Goal: Communication & Community: Share content

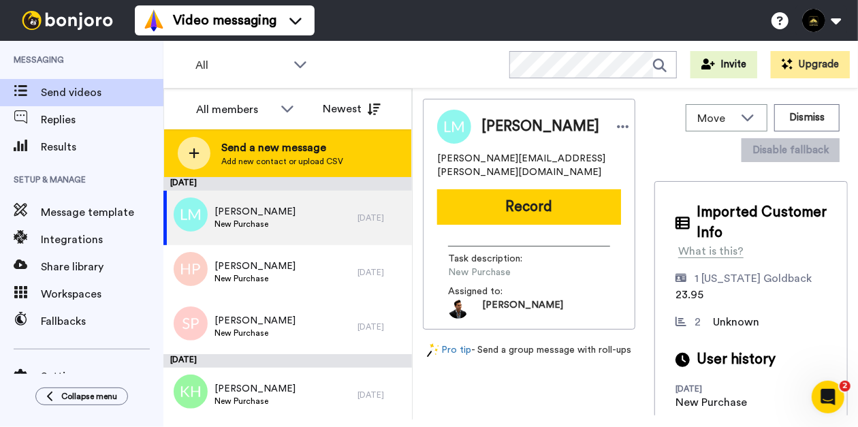
click at [217, 159] on div "Send a new message Add new contact or upload CSV" at bounding box center [287, 153] width 247 height 48
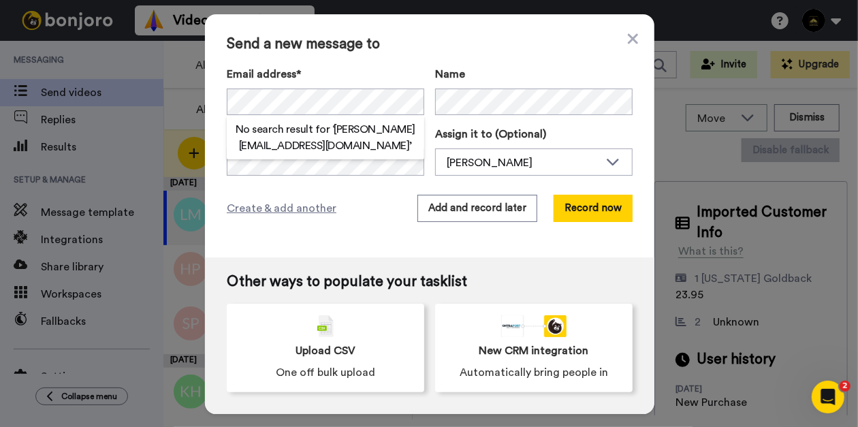
click at [377, 195] on div "Create & add another Add and record later Record now" at bounding box center [430, 208] width 406 height 27
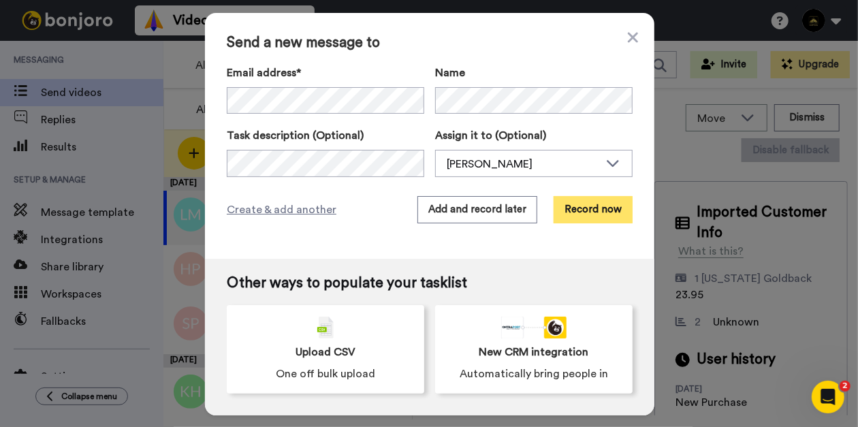
click at [565, 215] on button "Record now" at bounding box center [593, 209] width 79 height 27
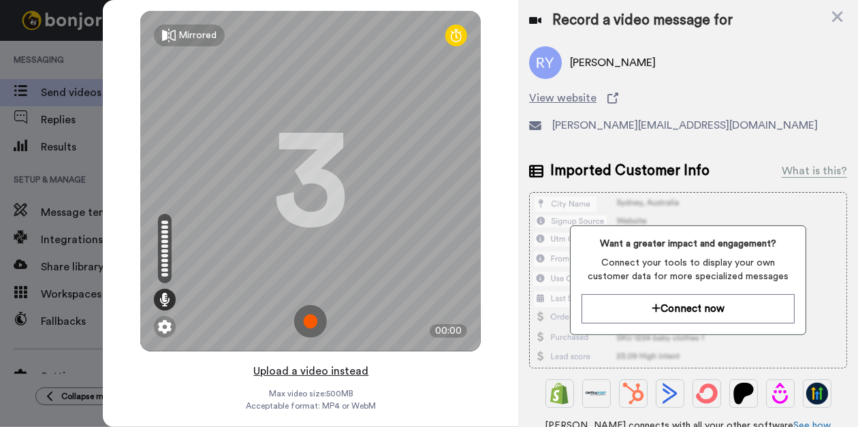
click at [334, 374] on button "Upload a video instead" at bounding box center [310, 371] width 123 height 18
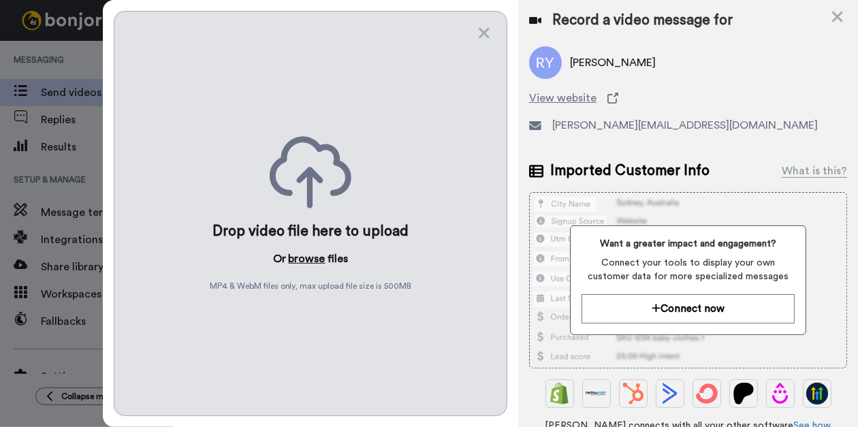
click at [303, 251] on button "browse" at bounding box center [307, 259] width 37 height 16
click at [315, 259] on button "browse" at bounding box center [307, 259] width 37 height 16
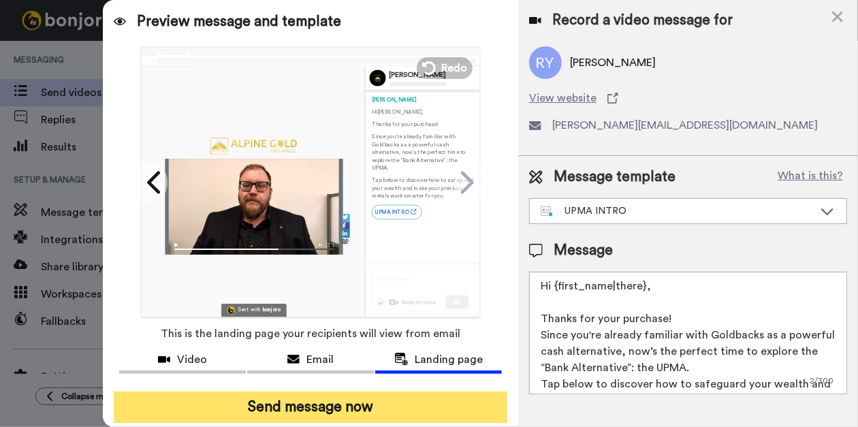
click at [290, 401] on button "Send message now" at bounding box center [311, 407] width 394 height 31
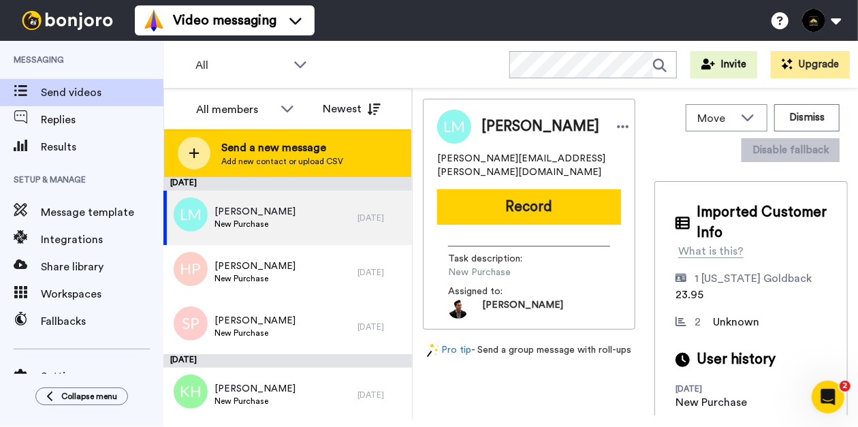
click at [217, 170] on div "Send a new message Add new contact or upload CSV" at bounding box center [287, 153] width 247 height 48
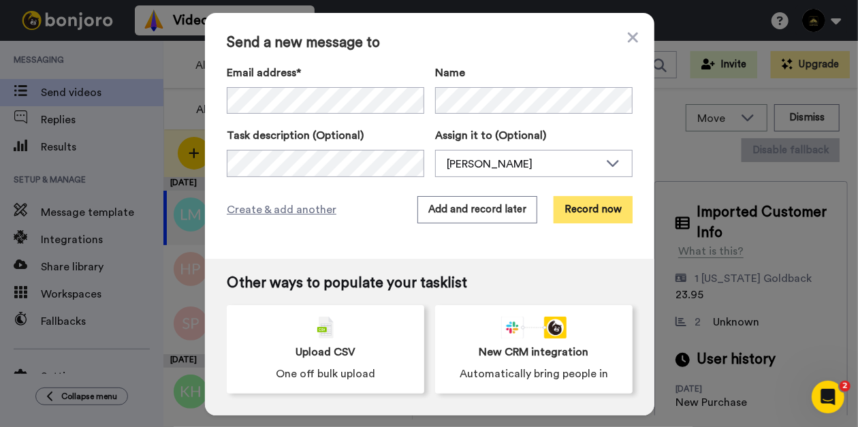
click at [584, 215] on button "Record now" at bounding box center [593, 209] width 79 height 27
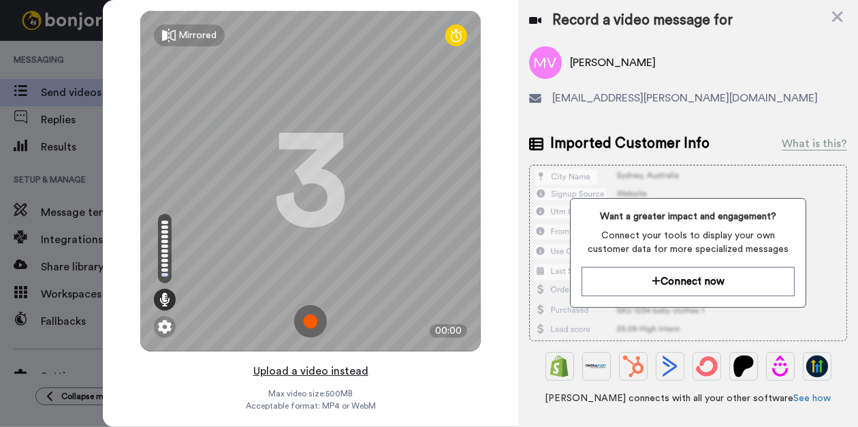
click at [294, 375] on button "Upload a video instead" at bounding box center [310, 371] width 123 height 18
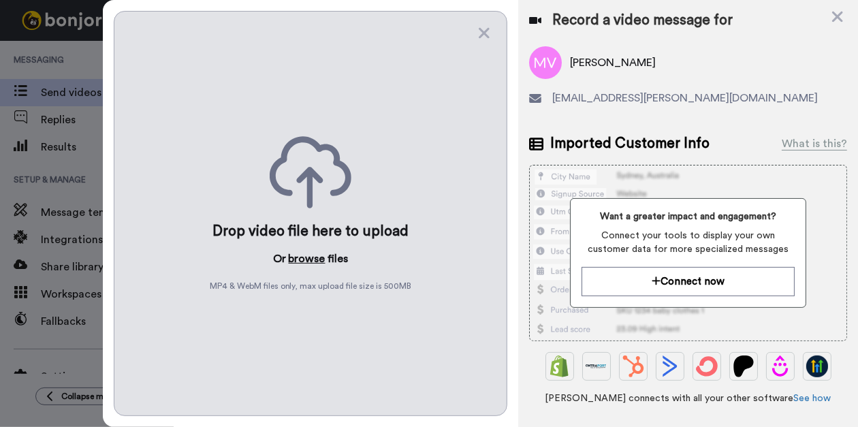
click at [313, 253] on button "browse" at bounding box center [307, 259] width 37 height 16
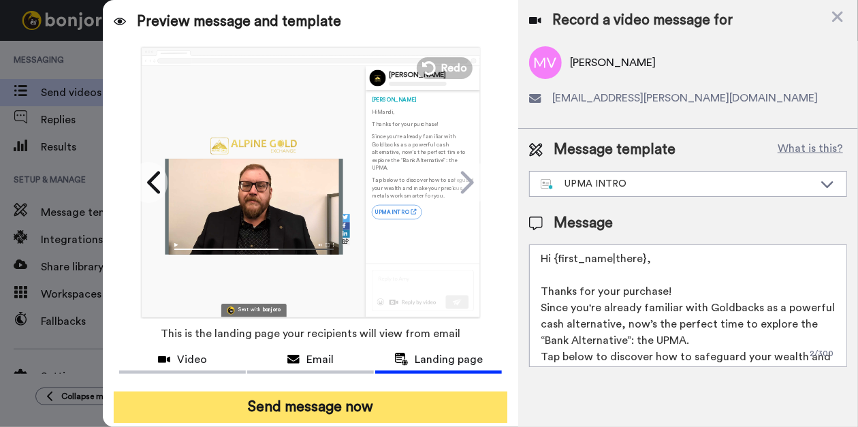
click at [326, 405] on button "Send message now" at bounding box center [311, 407] width 394 height 31
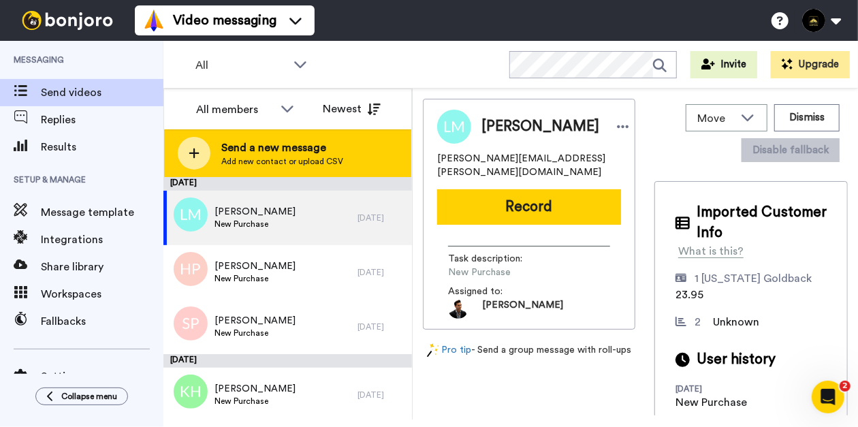
click at [225, 155] on span "Send a new message" at bounding box center [282, 148] width 122 height 16
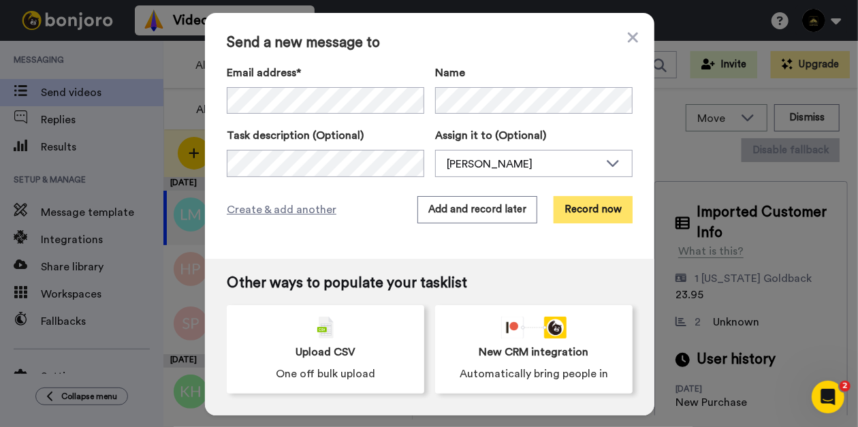
click at [595, 213] on button "Record now" at bounding box center [593, 209] width 79 height 27
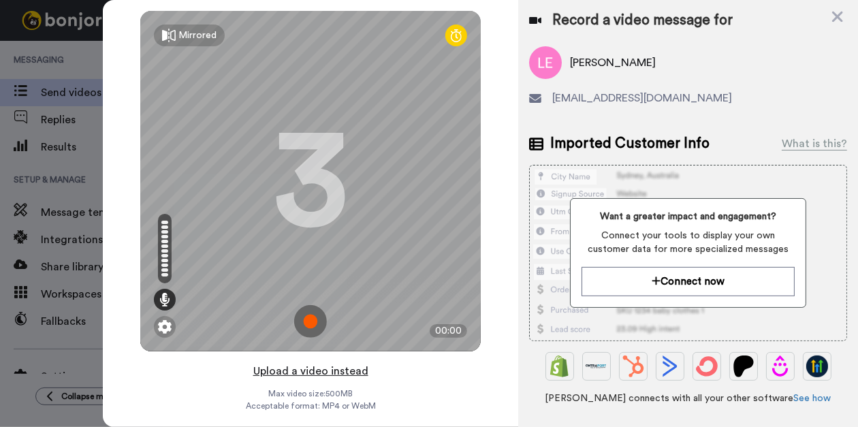
click at [313, 379] on button "Upload a video instead" at bounding box center [310, 371] width 123 height 18
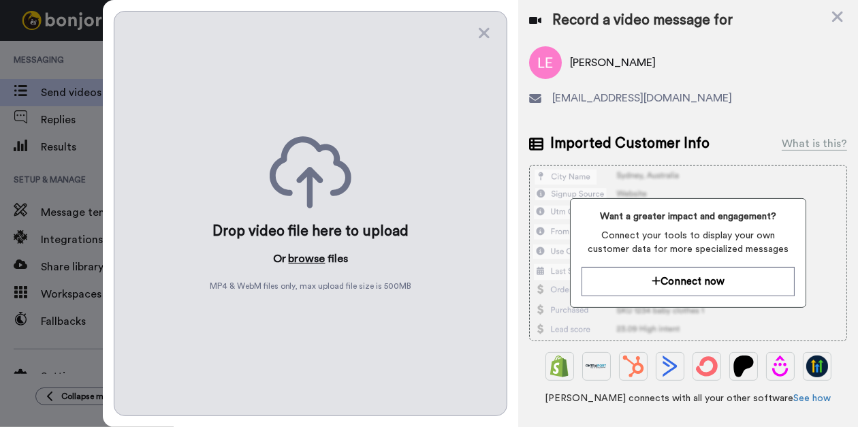
click at [305, 251] on button "browse" at bounding box center [307, 259] width 37 height 16
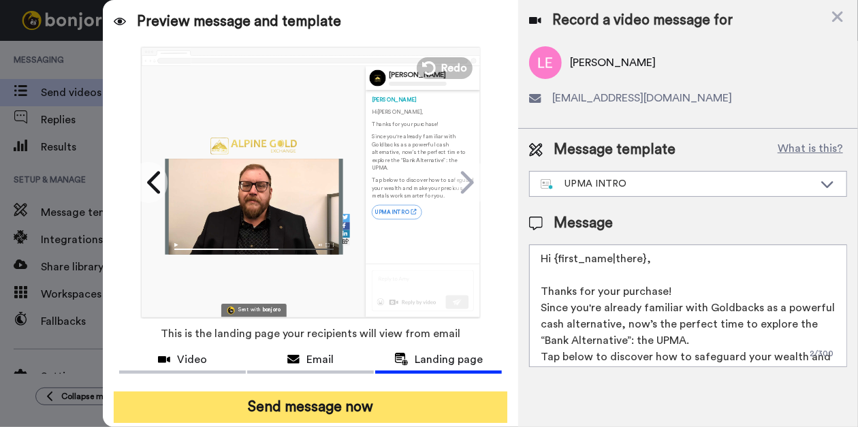
click at [339, 409] on button "Send message now" at bounding box center [311, 407] width 394 height 31
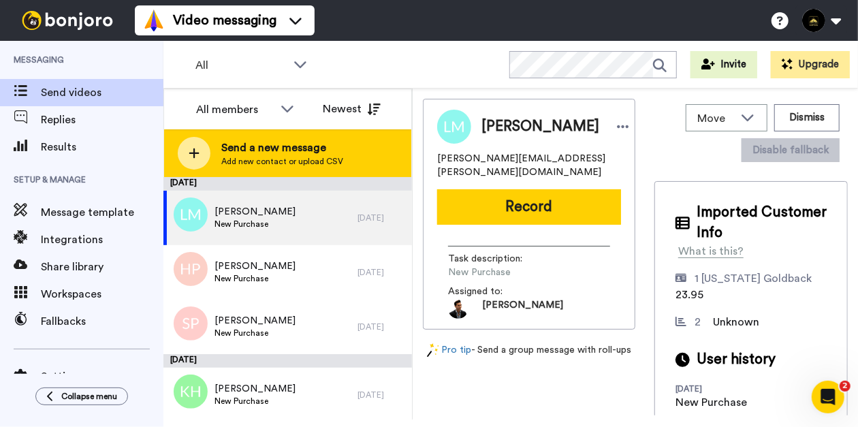
click at [220, 160] on div "Send a new message Add new contact or upload CSV" at bounding box center [287, 153] width 247 height 48
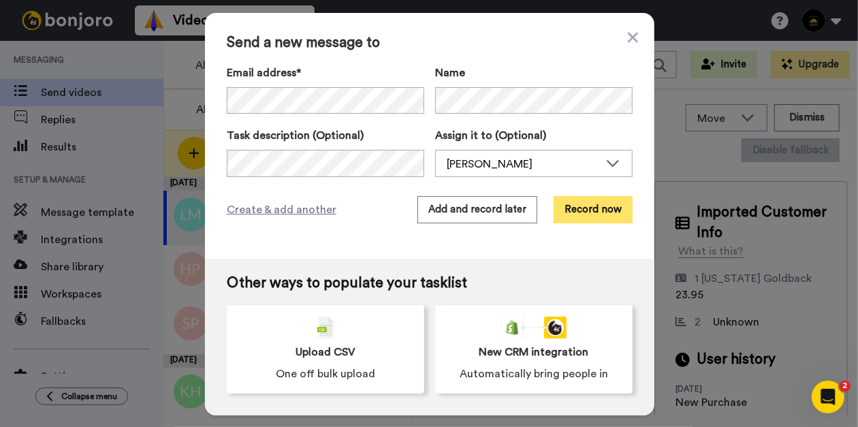
click at [598, 210] on button "Record now" at bounding box center [593, 209] width 79 height 27
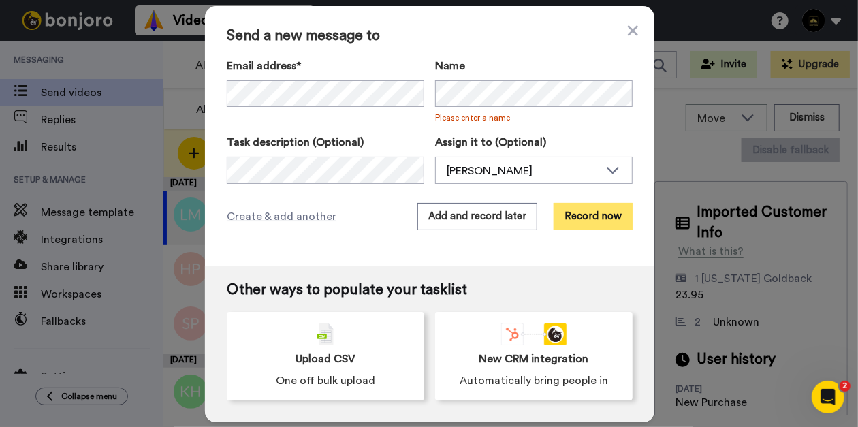
click at [587, 218] on button "Record now" at bounding box center [593, 216] width 79 height 27
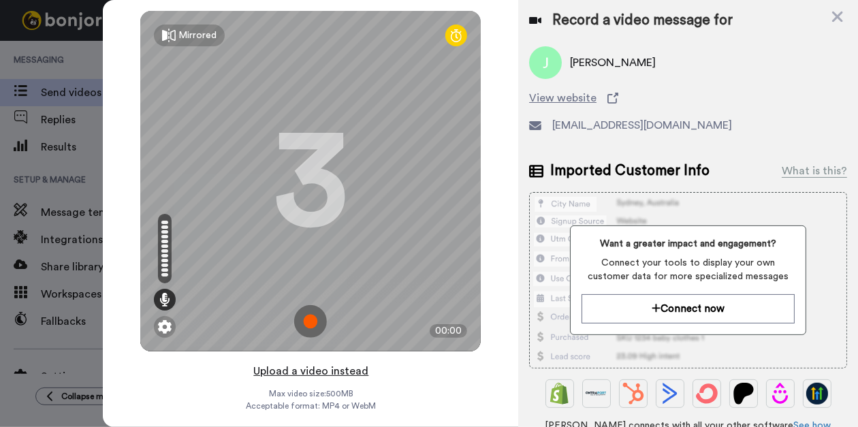
click at [300, 368] on button "Upload a video instead" at bounding box center [310, 371] width 123 height 18
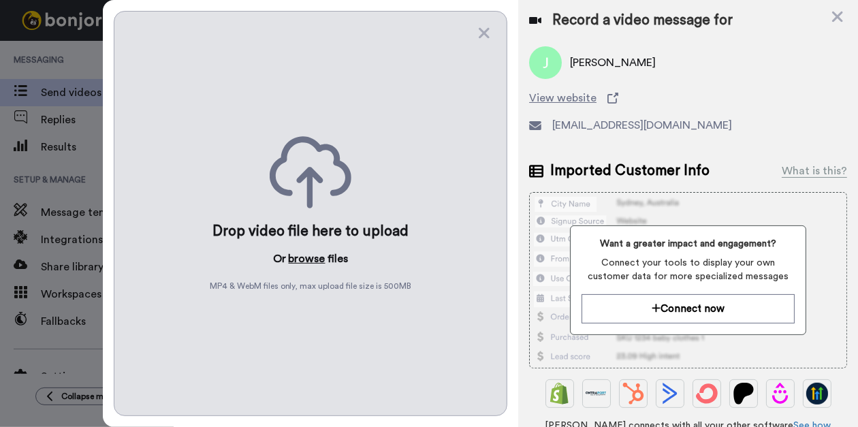
click at [305, 253] on button "browse" at bounding box center [307, 259] width 37 height 16
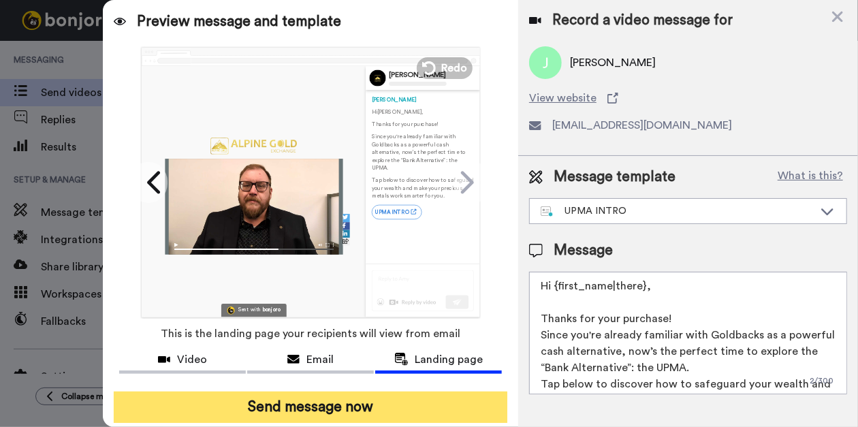
click at [373, 405] on button "Send message now" at bounding box center [311, 407] width 394 height 31
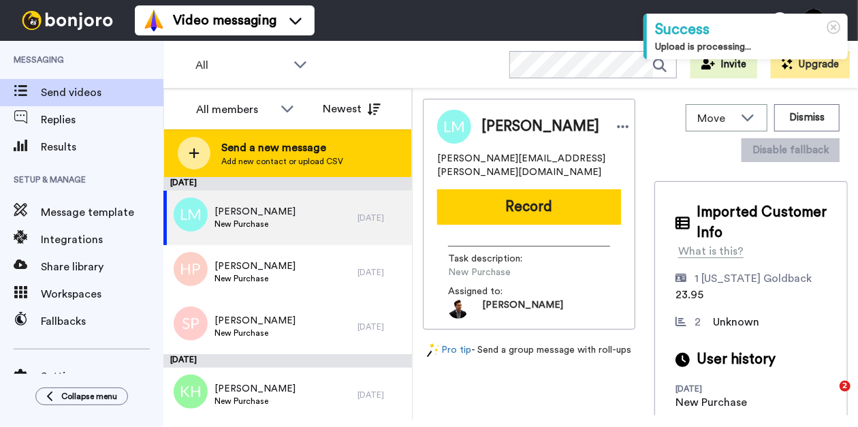
click at [249, 155] on span "Send a new message" at bounding box center [282, 148] width 122 height 16
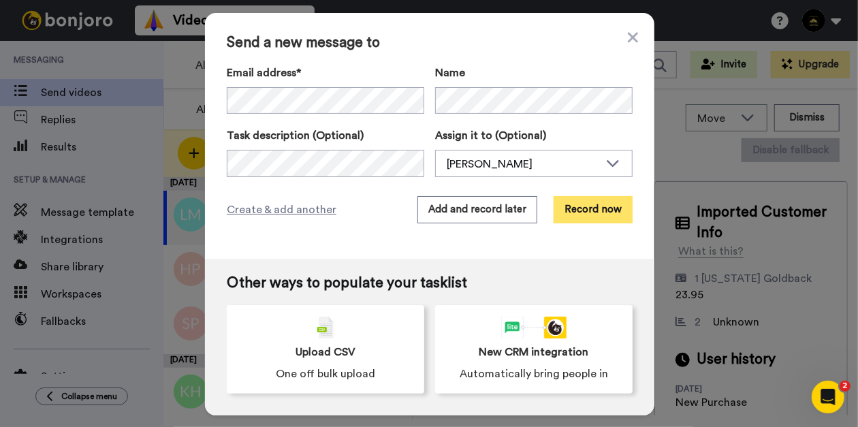
click at [588, 210] on button "Record now" at bounding box center [593, 209] width 79 height 27
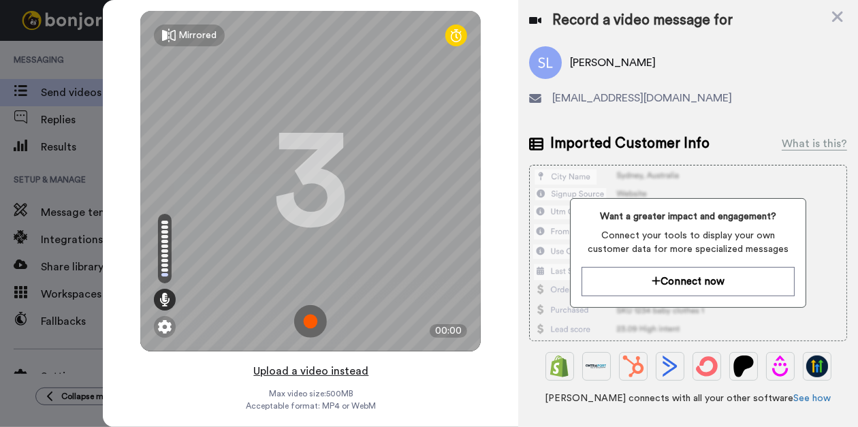
click at [338, 373] on button "Upload a video instead" at bounding box center [310, 371] width 123 height 18
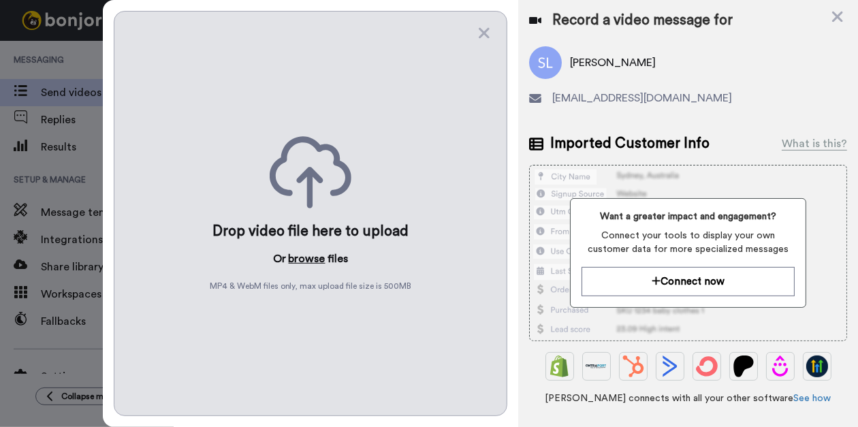
click at [315, 255] on button "browse" at bounding box center [307, 259] width 37 height 16
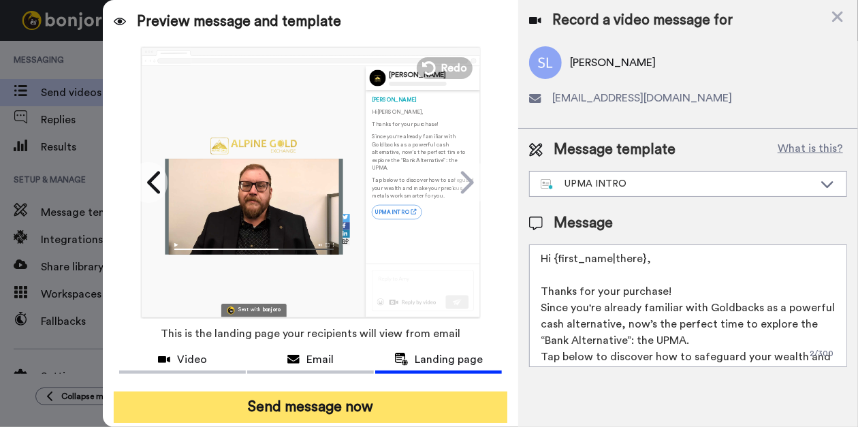
click at [361, 401] on button "Send message now" at bounding box center [311, 407] width 394 height 31
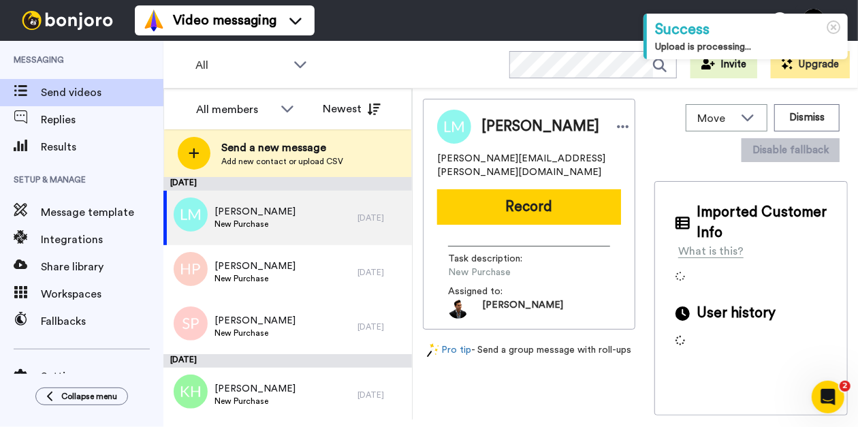
click at [334, 163] on span "Add new contact or upload CSV" at bounding box center [282, 161] width 122 height 11
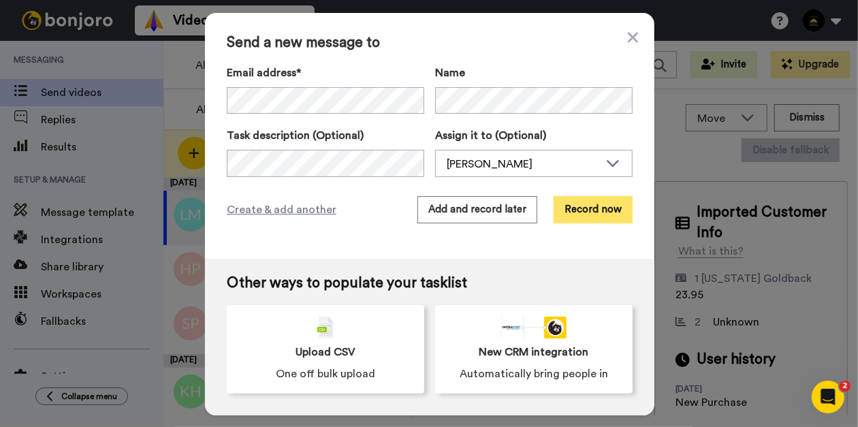
click at [590, 215] on button "Record now" at bounding box center [593, 209] width 79 height 27
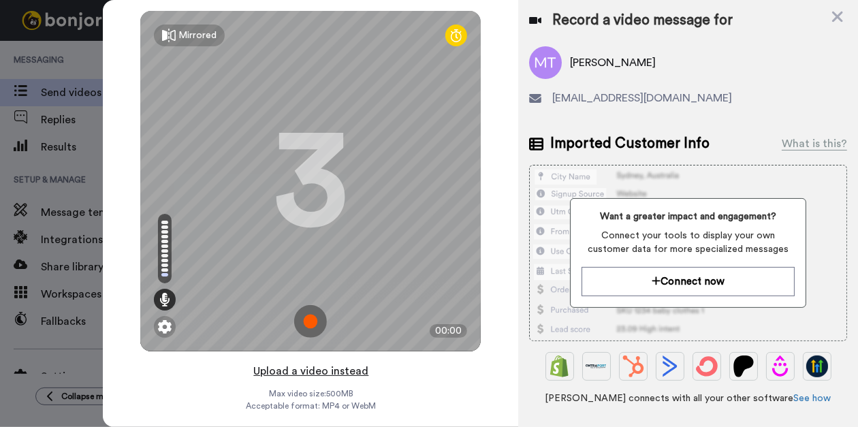
click at [306, 375] on button "Upload a video instead" at bounding box center [310, 371] width 123 height 18
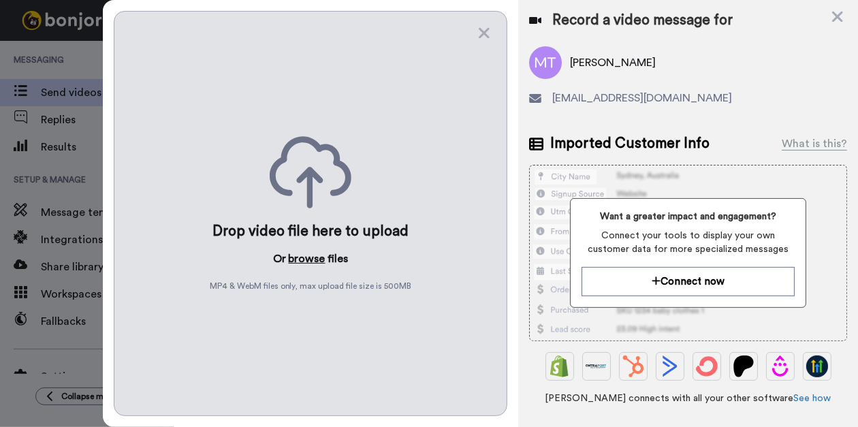
click at [316, 254] on button "browse" at bounding box center [307, 259] width 37 height 16
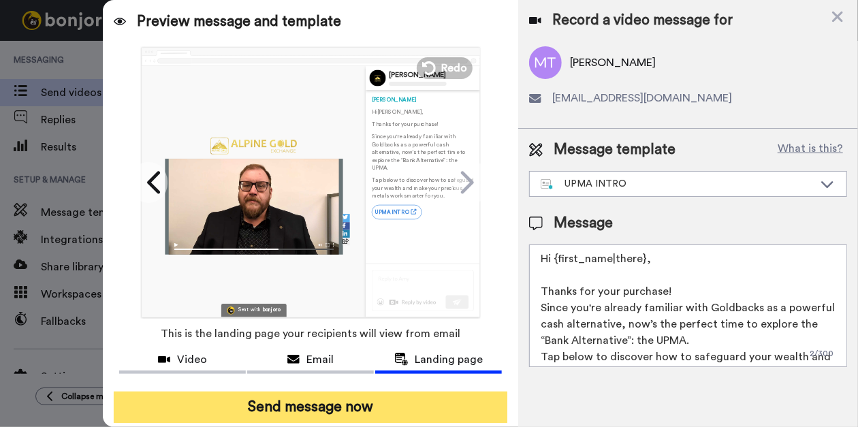
click at [371, 404] on button "Send message now" at bounding box center [311, 407] width 394 height 31
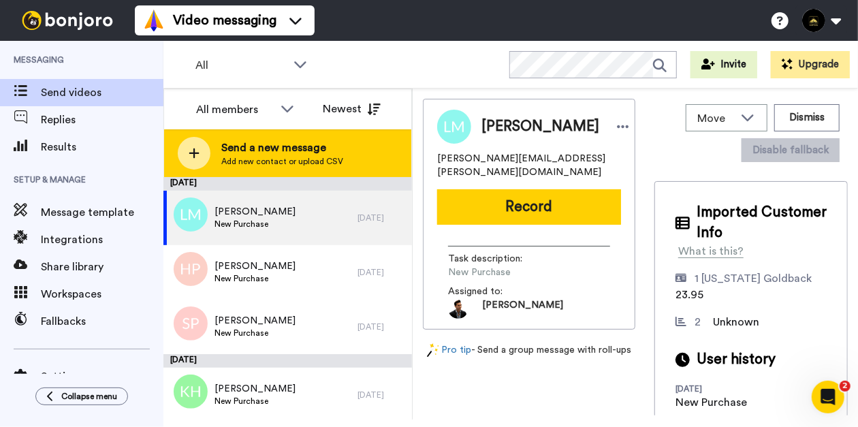
click at [259, 154] on span "Send a new message" at bounding box center [282, 148] width 122 height 16
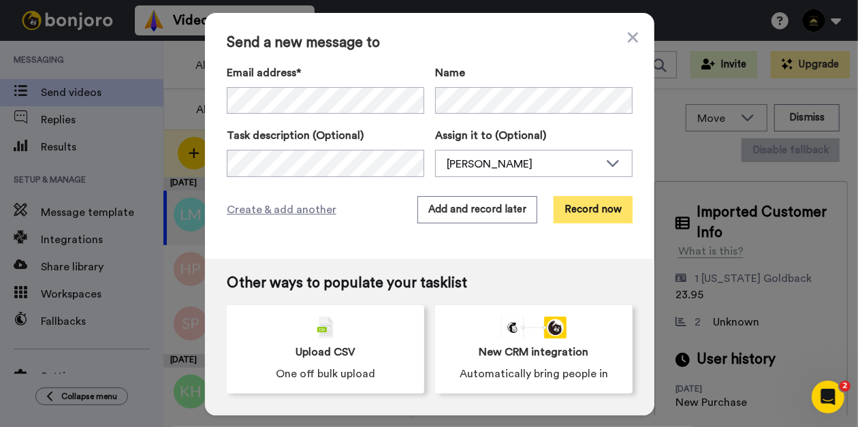
click at [581, 218] on button "Record now" at bounding box center [593, 209] width 79 height 27
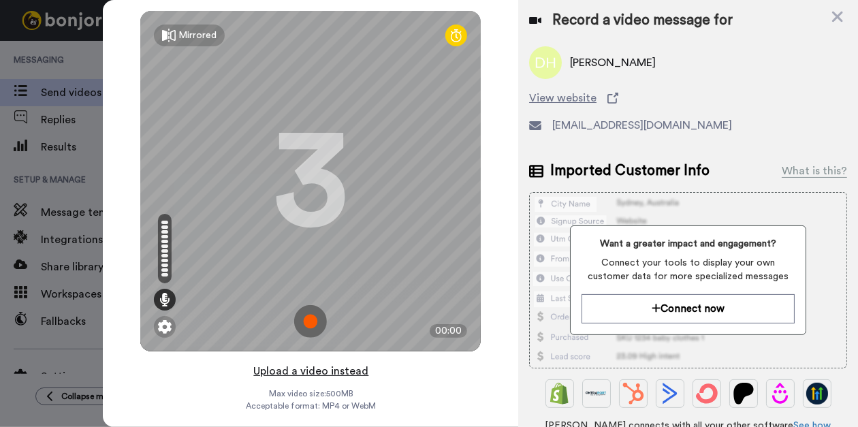
click at [291, 364] on button "Upload a video instead" at bounding box center [310, 371] width 123 height 18
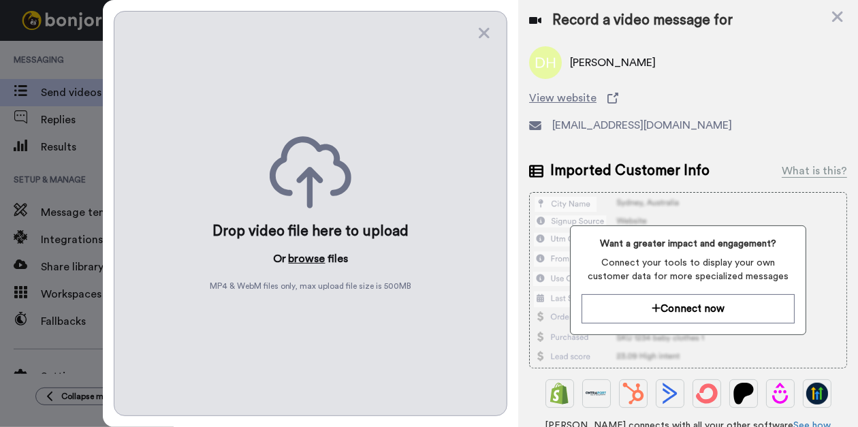
click at [313, 251] on button "browse" at bounding box center [307, 259] width 37 height 16
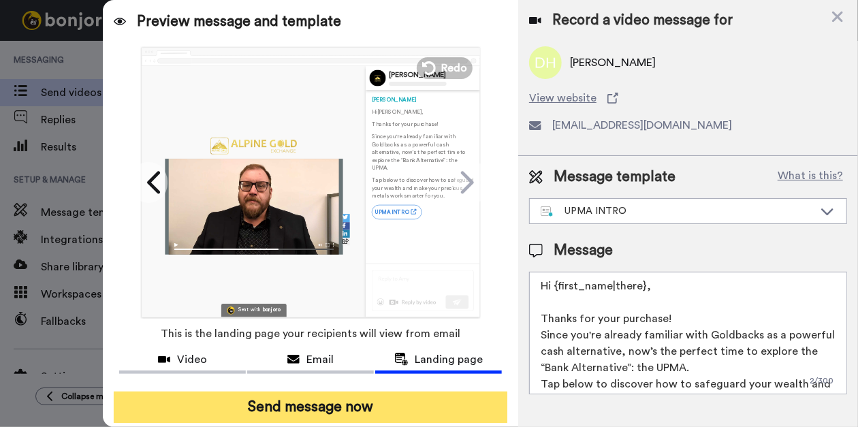
click at [307, 401] on button "Send message now" at bounding box center [311, 407] width 394 height 31
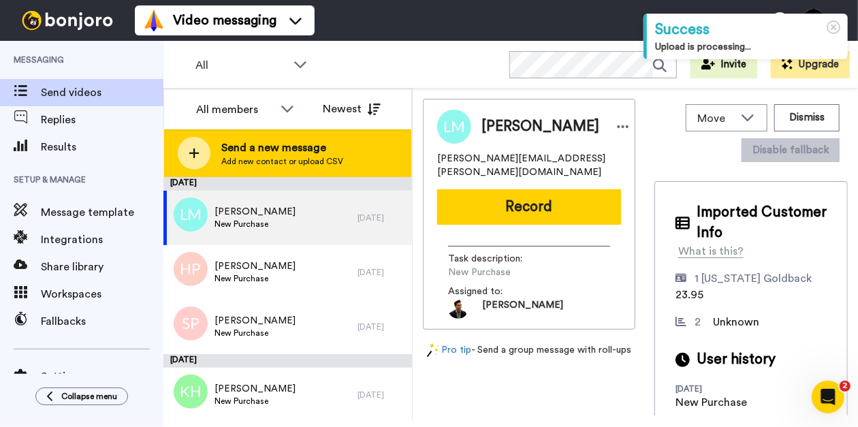
click at [262, 142] on span "Send a new message" at bounding box center [282, 148] width 122 height 16
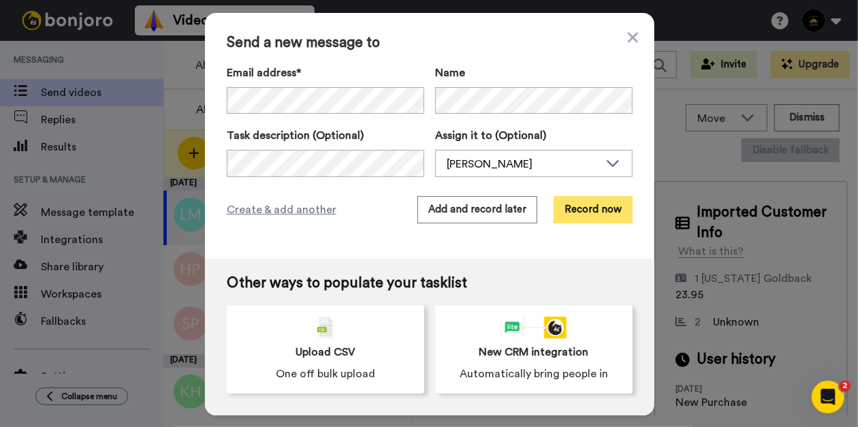
click at [602, 209] on button "Record now" at bounding box center [593, 209] width 79 height 27
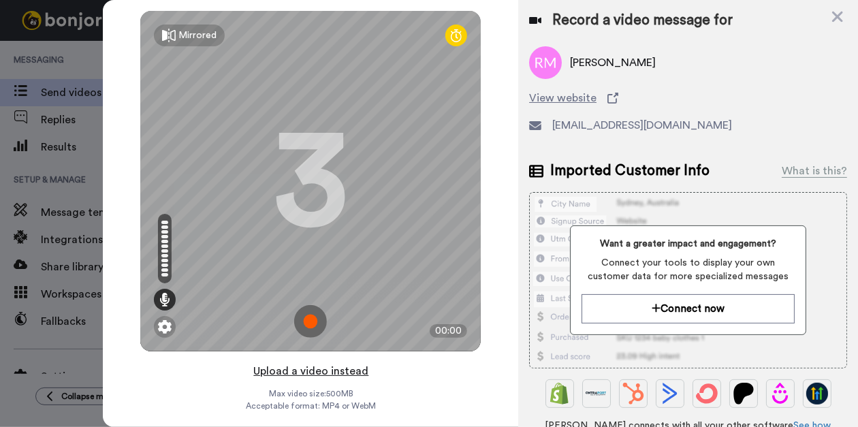
click at [302, 370] on button "Upload a video instead" at bounding box center [310, 371] width 123 height 18
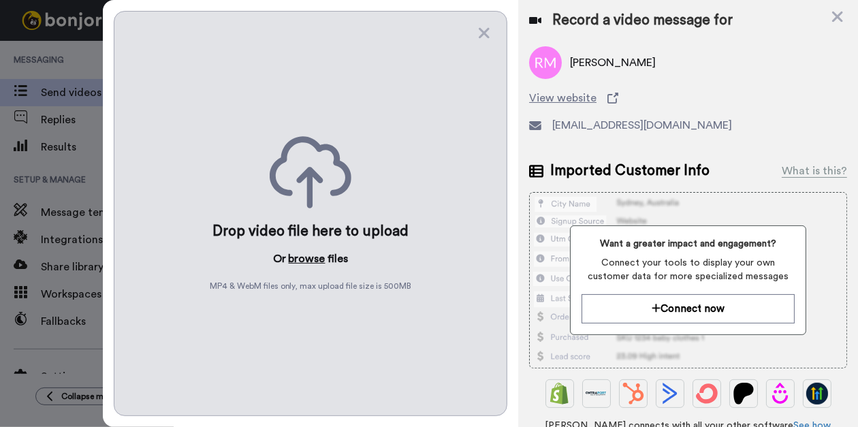
click at [301, 256] on button "browse" at bounding box center [307, 259] width 37 height 16
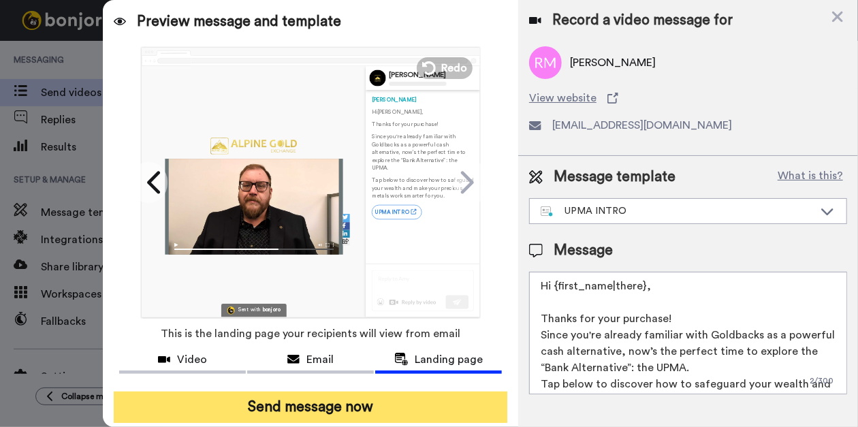
click at [370, 410] on button "Send message now" at bounding box center [311, 407] width 394 height 31
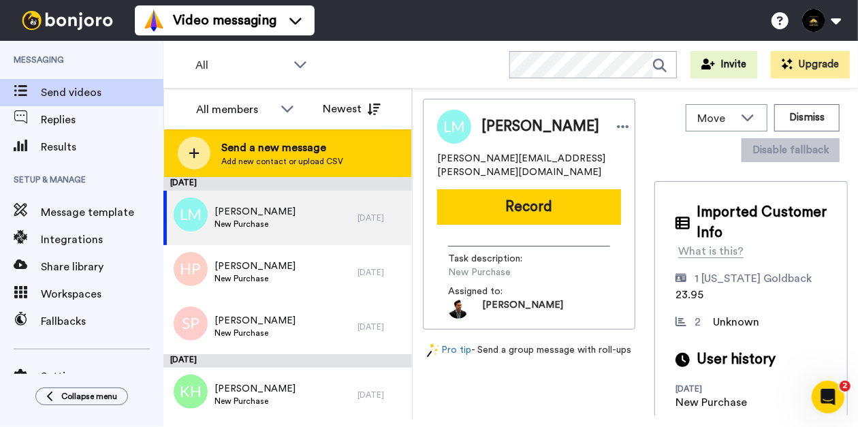
click at [253, 152] on span "Send a new message" at bounding box center [282, 148] width 122 height 16
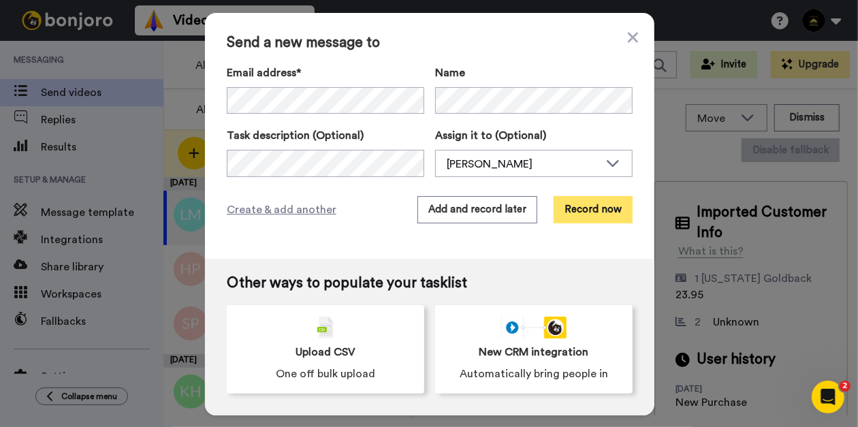
click at [589, 212] on button "Record now" at bounding box center [593, 209] width 79 height 27
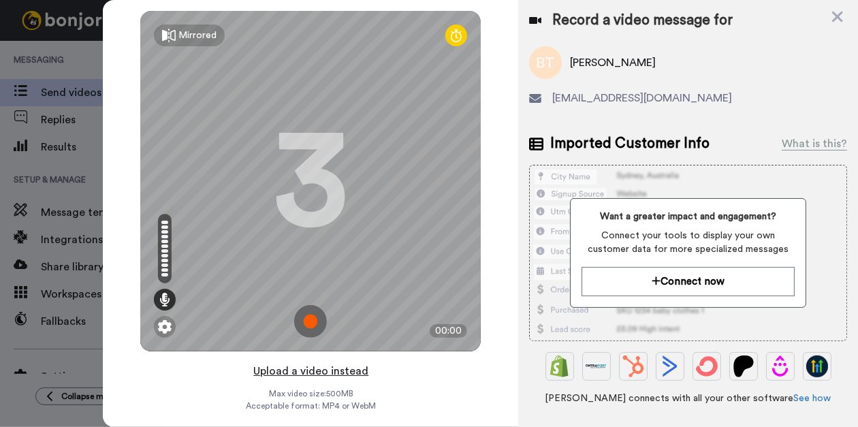
click at [336, 372] on button "Upload a video instead" at bounding box center [310, 371] width 123 height 18
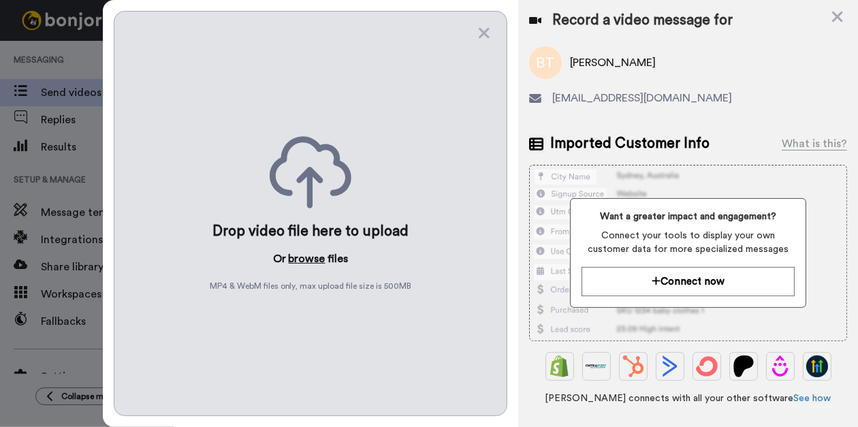
click at [309, 251] on button "browse" at bounding box center [307, 259] width 37 height 16
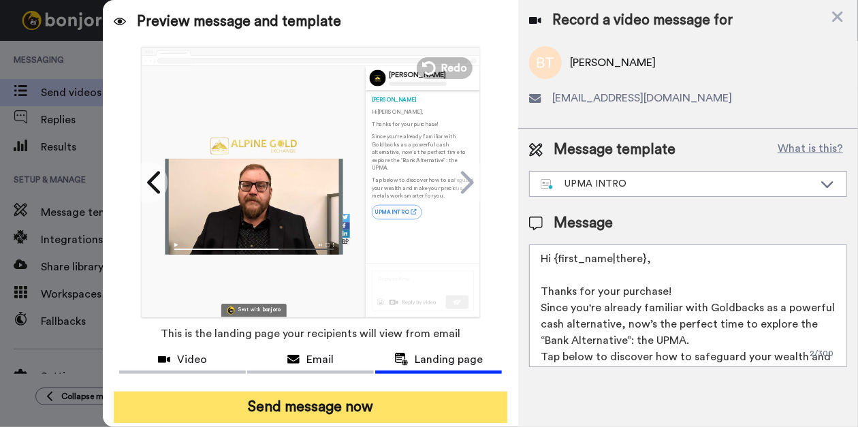
click at [290, 407] on button "Send message now" at bounding box center [311, 407] width 394 height 31
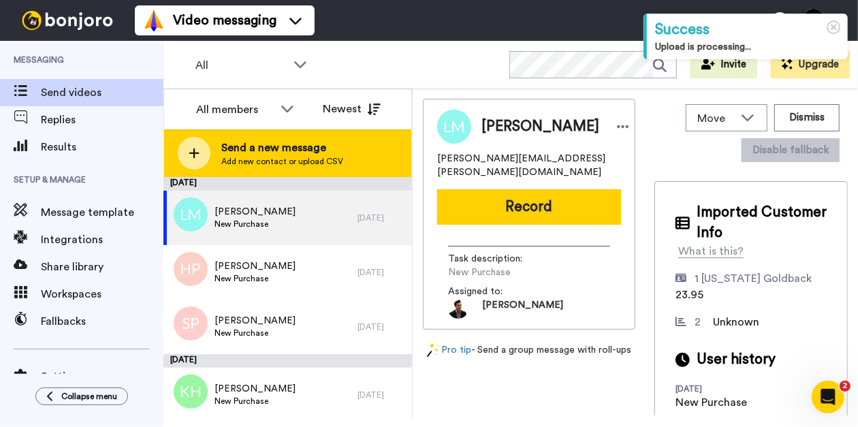
click at [219, 153] on div "Send a new message Add new contact or upload CSV" at bounding box center [287, 153] width 247 height 48
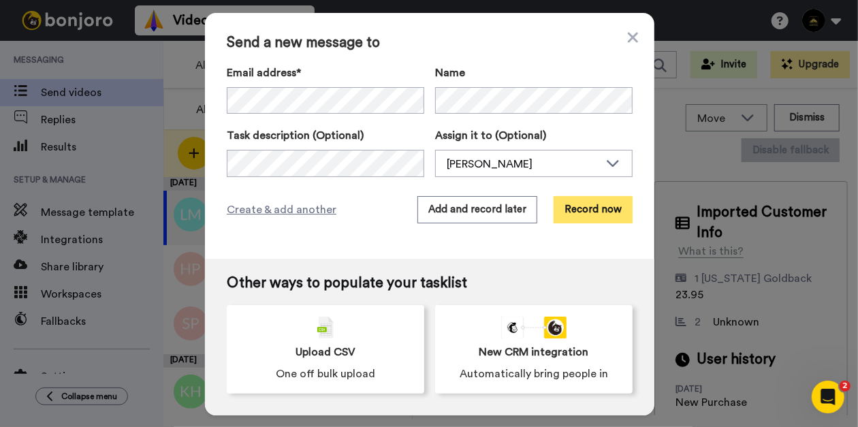
click at [588, 217] on button "Record now" at bounding box center [593, 209] width 79 height 27
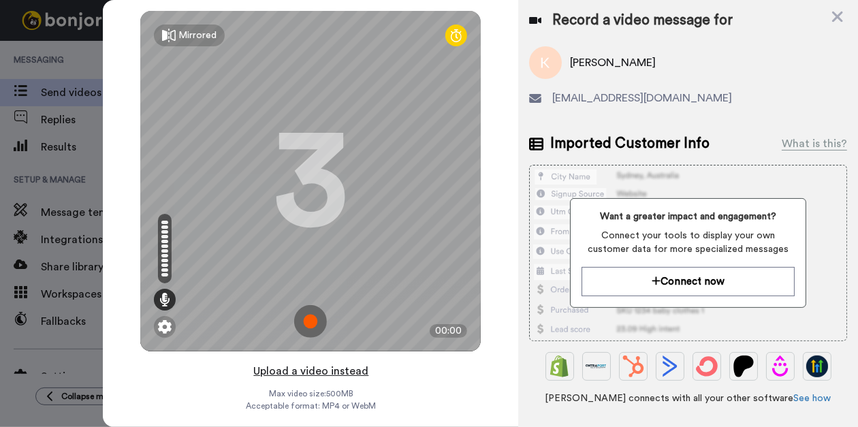
click at [293, 368] on button "Upload a video instead" at bounding box center [310, 371] width 123 height 18
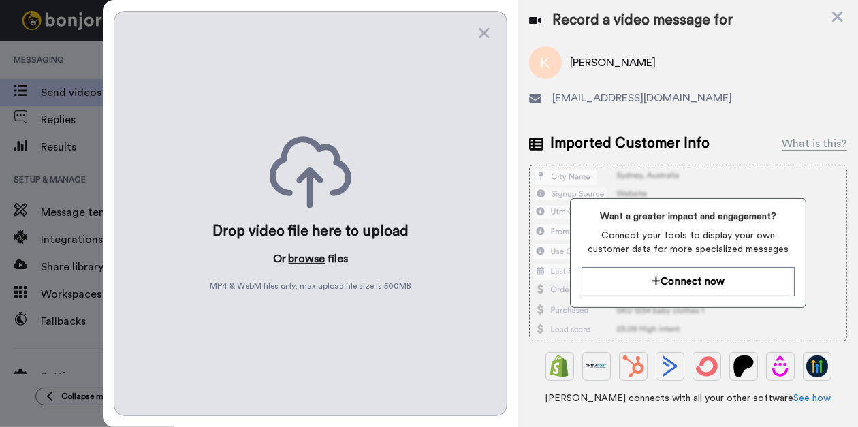
click at [301, 252] on button "browse" at bounding box center [307, 259] width 37 height 16
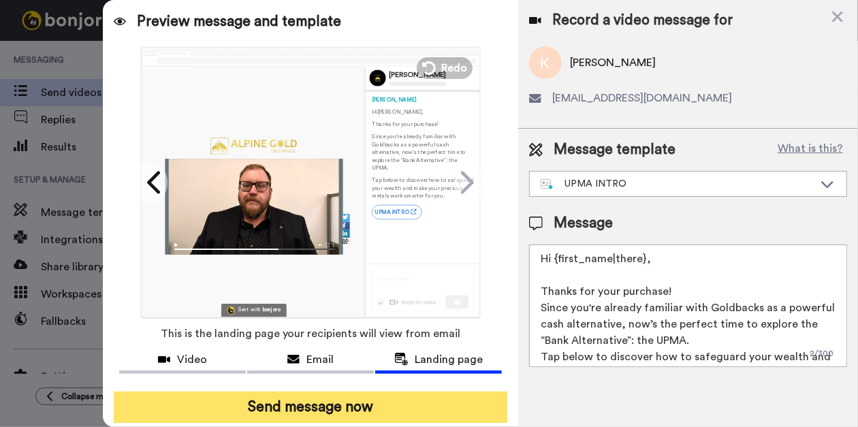
click at [335, 404] on button "Send message now" at bounding box center [311, 407] width 394 height 31
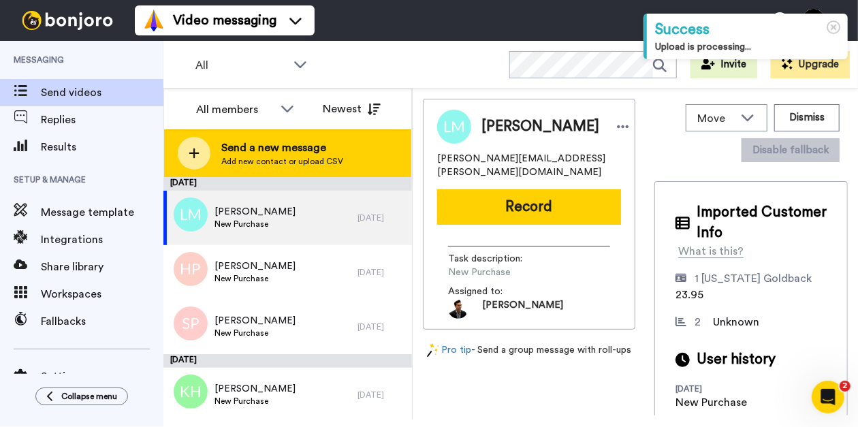
click at [257, 161] on span "Add new contact or upload CSV" at bounding box center [282, 161] width 122 height 11
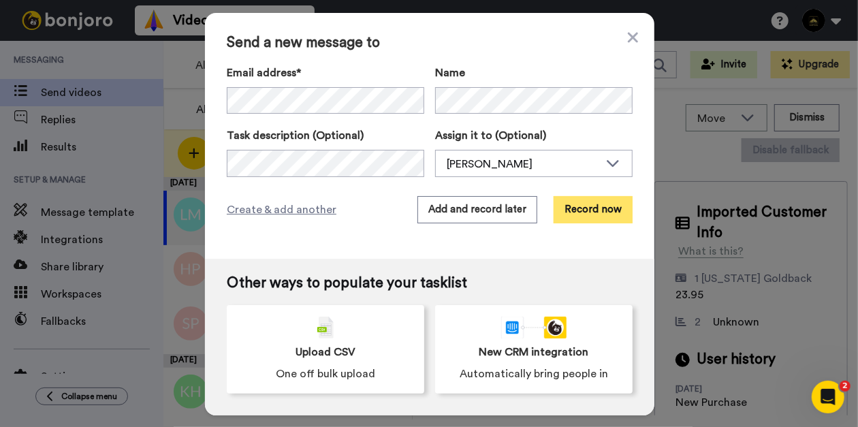
click at [603, 215] on button "Record now" at bounding box center [593, 209] width 79 height 27
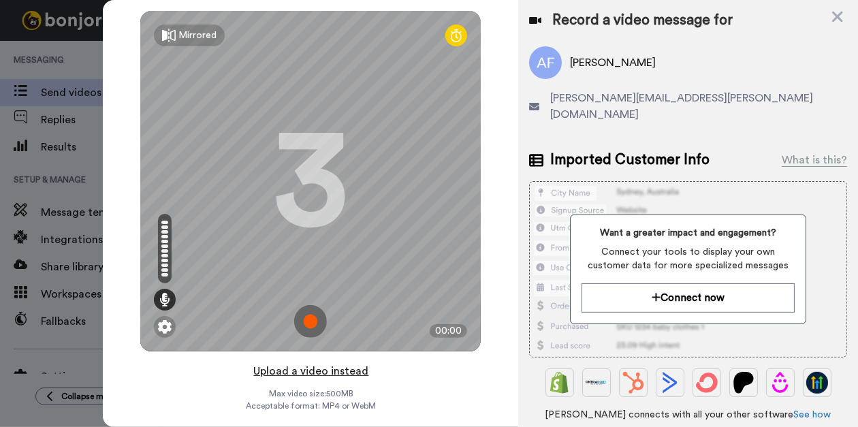
click at [294, 366] on button "Upload a video instead" at bounding box center [310, 371] width 123 height 18
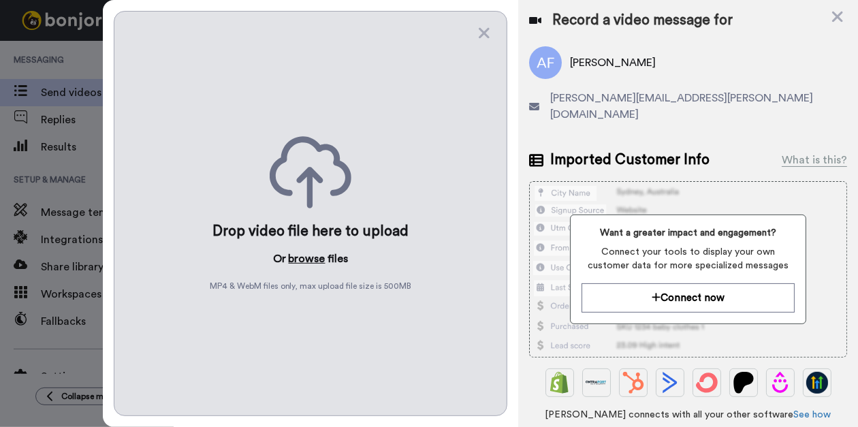
click at [305, 251] on button "browse" at bounding box center [307, 259] width 37 height 16
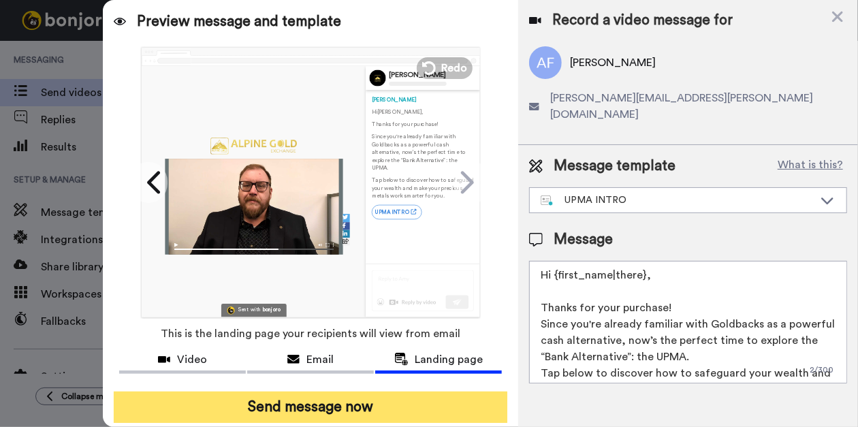
click at [378, 399] on button "Send message now" at bounding box center [311, 407] width 394 height 31
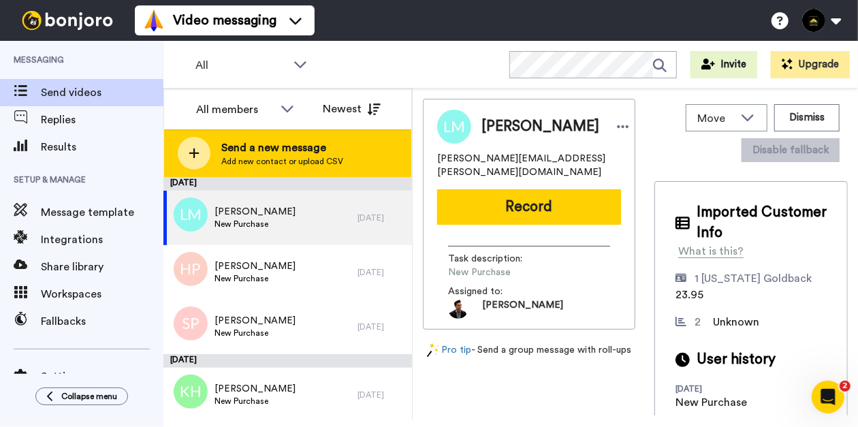
click at [217, 153] on div "Send a new message Add new contact or upload CSV" at bounding box center [287, 153] width 247 height 48
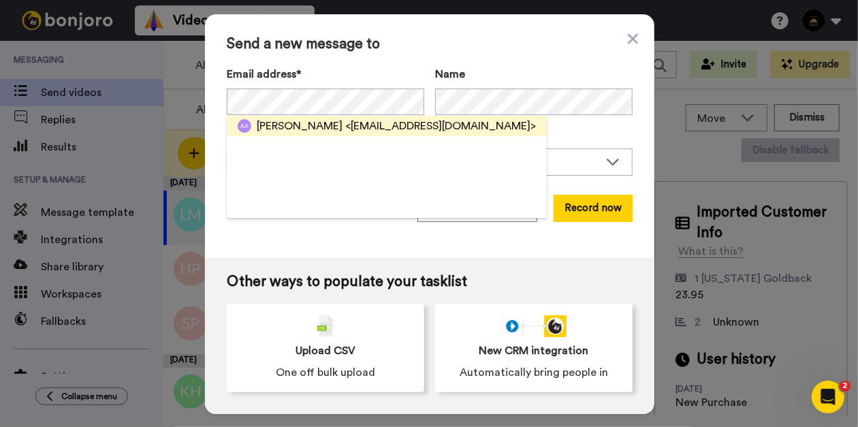
click at [345, 127] on span "<[EMAIL_ADDRESS][DOMAIN_NAME]>" at bounding box center [440, 126] width 191 height 16
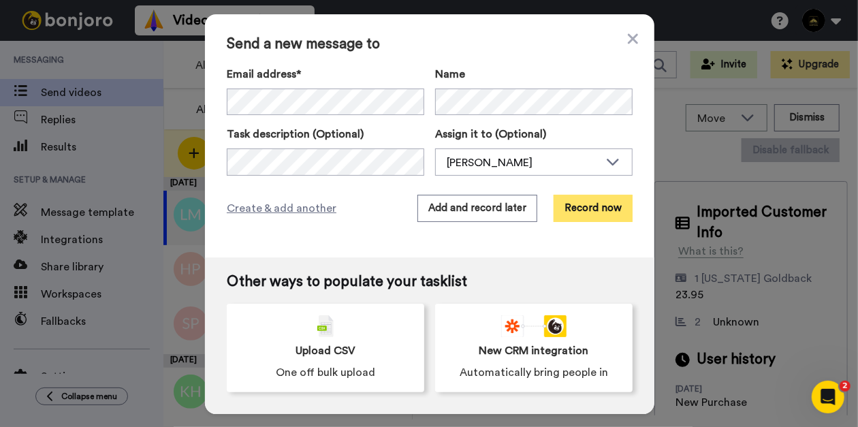
click at [586, 208] on button "Record now" at bounding box center [593, 208] width 79 height 27
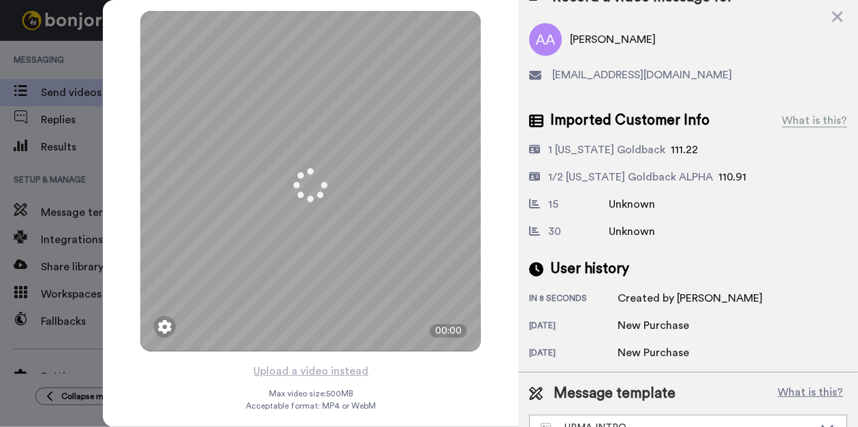
scroll to position [54, 0]
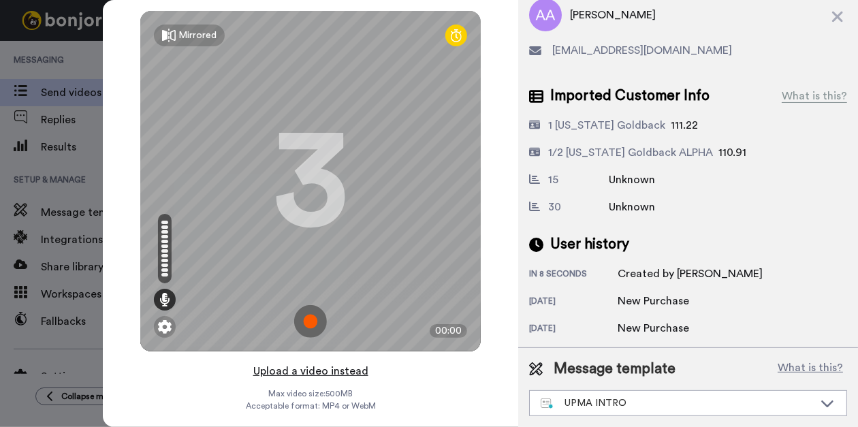
click at [307, 373] on button "Upload a video instead" at bounding box center [310, 371] width 123 height 18
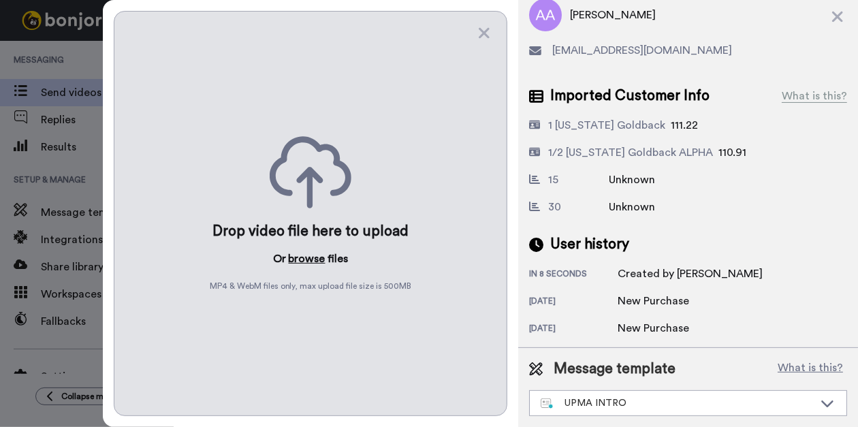
click at [311, 257] on button "browse" at bounding box center [307, 259] width 37 height 16
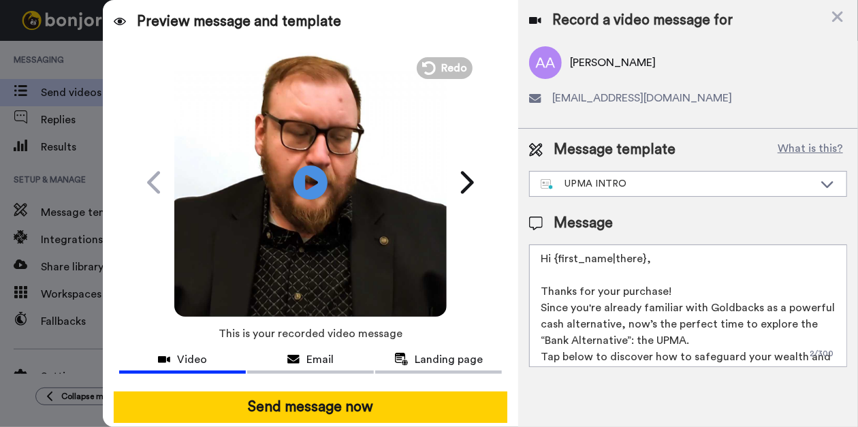
scroll to position [0, 0]
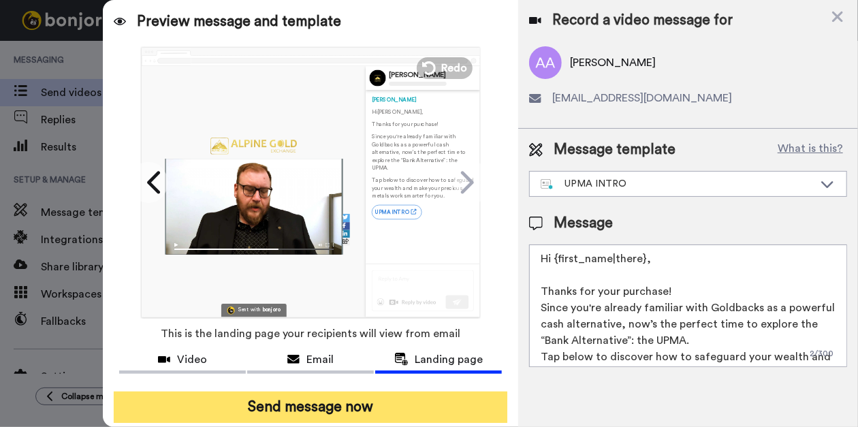
click at [323, 399] on button "Send message now" at bounding box center [311, 407] width 394 height 31
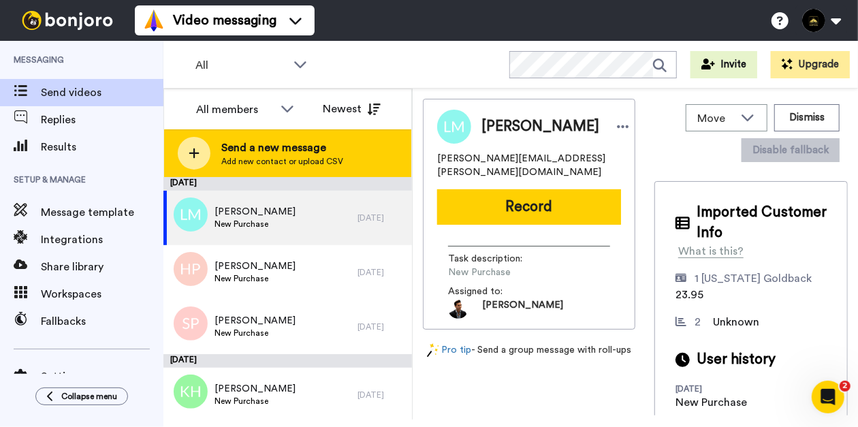
click at [321, 147] on span "Send a new message" at bounding box center [282, 148] width 122 height 16
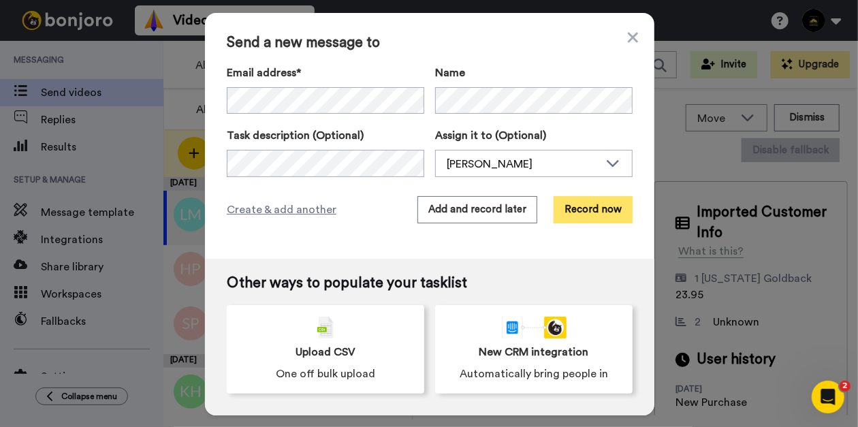
click at [581, 217] on button "Record now" at bounding box center [593, 209] width 79 height 27
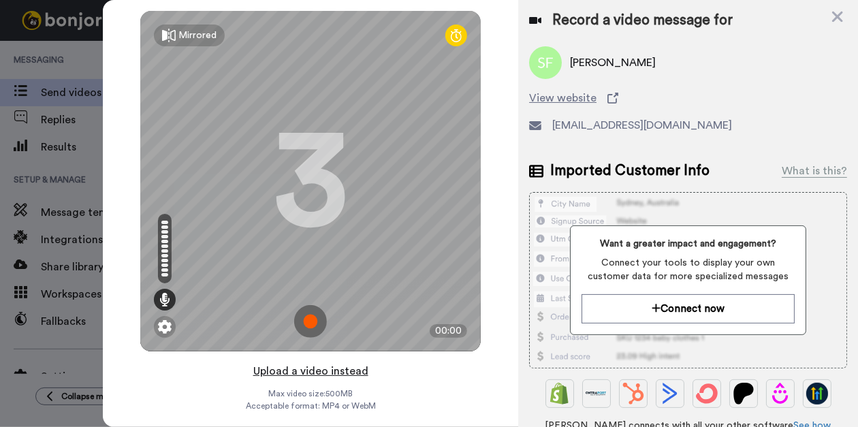
click at [297, 365] on button "Upload a video instead" at bounding box center [310, 371] width 123 height 18
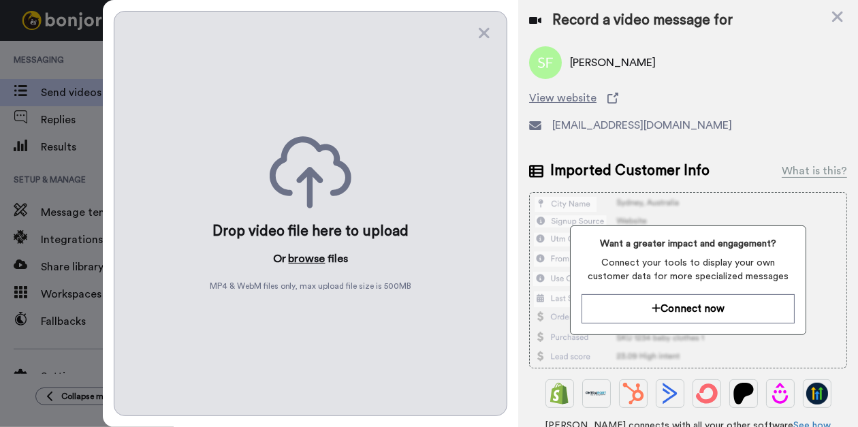
click at [306, 251] on button "browse" at bounding box center [307, 259] width 37 height 16
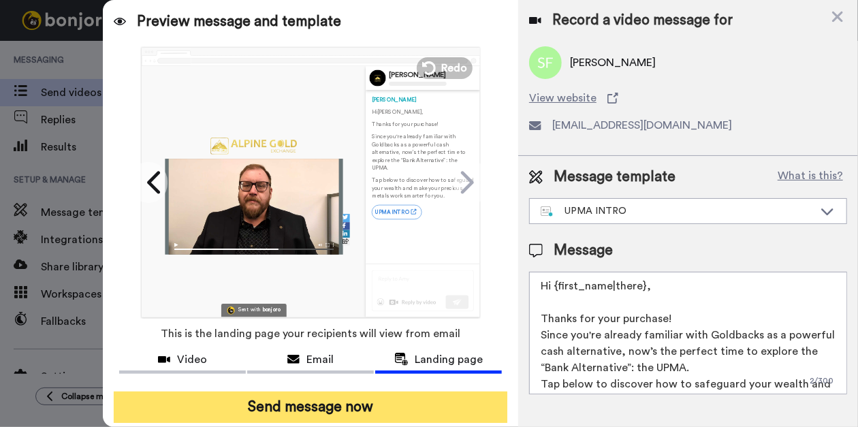
click at [311, 402] on button "Send message now" at bounding box center [311, 407] width 394 height 31
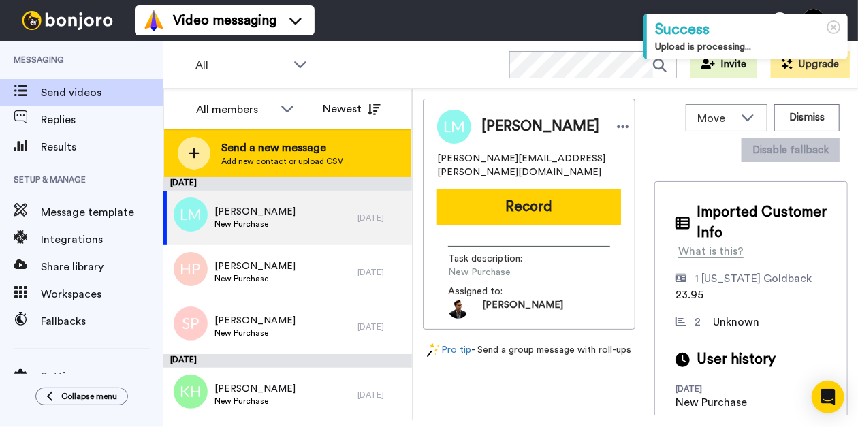
click at [257, 156] on span "Add new contact or upload CSV" at bounding box center [282, 161] width 122 height 11
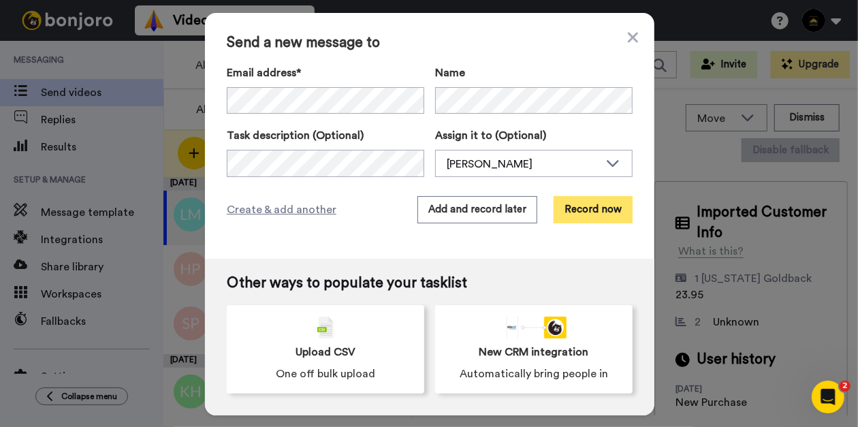
click at [592, 206] on button "Record now" at bounding box center [593, 209] width 79 height 27
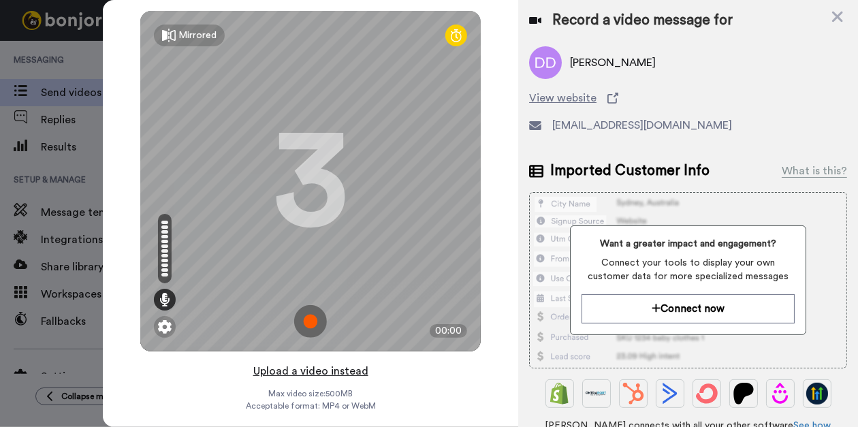
click at [297, 371] on button "Upload a video instead" at bounding box center [310, 371] width 123 height 18
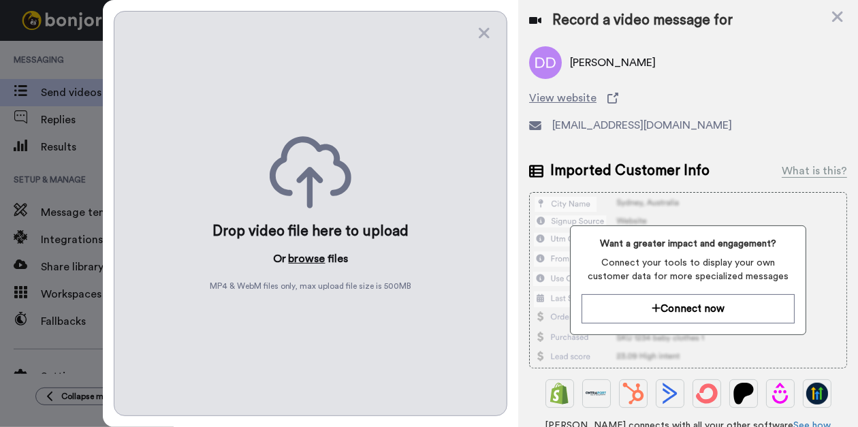
click at [304, 257] on button "browse" at bounding box center [307, 259] width 37 height 16
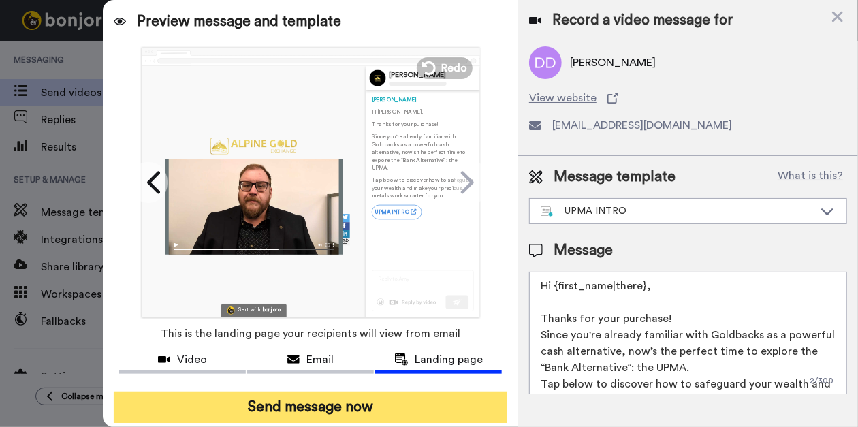
click at [319, 405] on button "Send message now" at bounding box center [311, 407] width 394 height 31
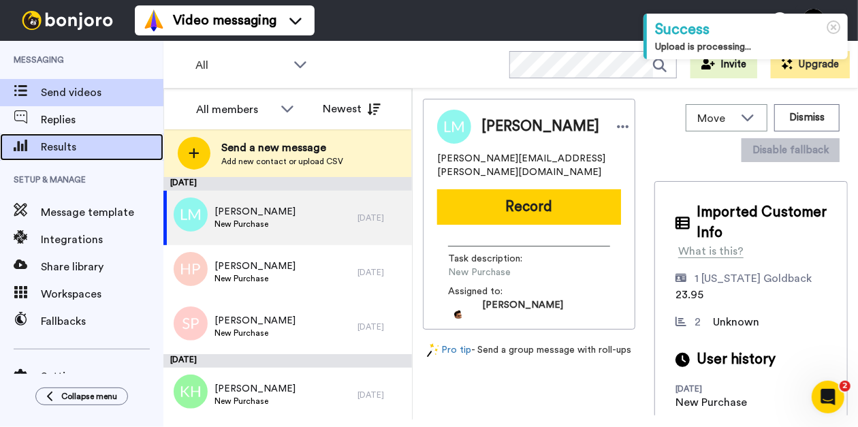
click at [93, 148] on span "Results" at bounding box center [102, 147] width 123 height 16
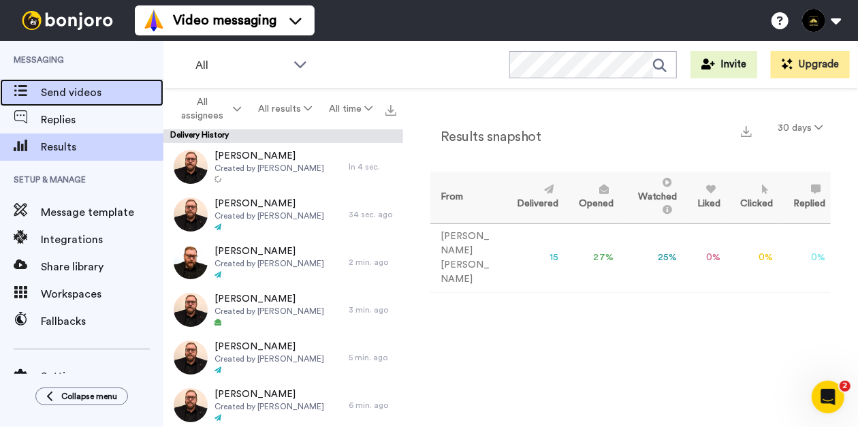
click at [63, 99] on span "Send videos" at bounding box center [102, 92] width 123 height 16
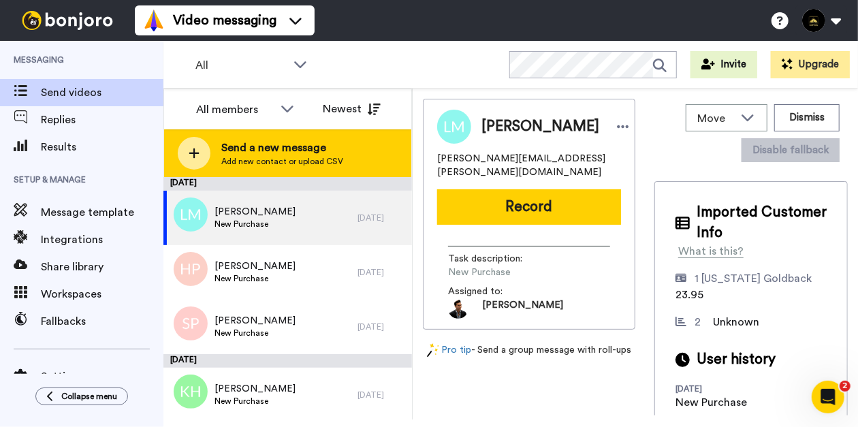
click at [273, 156] on span "Add new contact or upload CSV" at bounding box center [282, 161] width 122 height 11
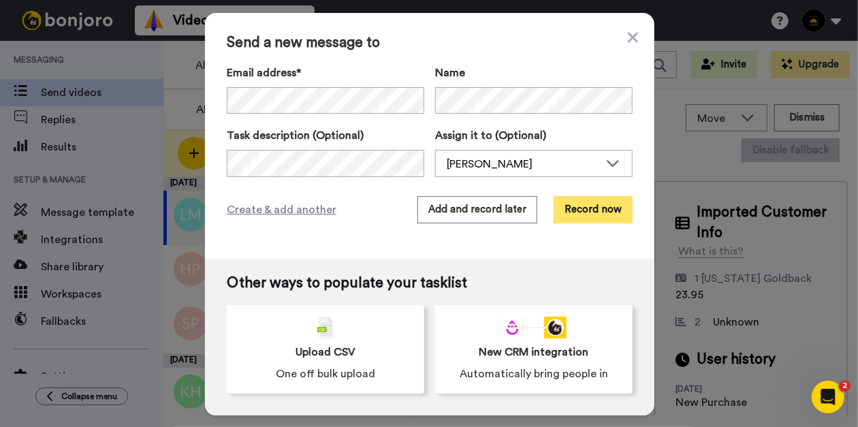
click at [604, 208] on button "Record now" at bounding box center [593, 209] width 79 height 27
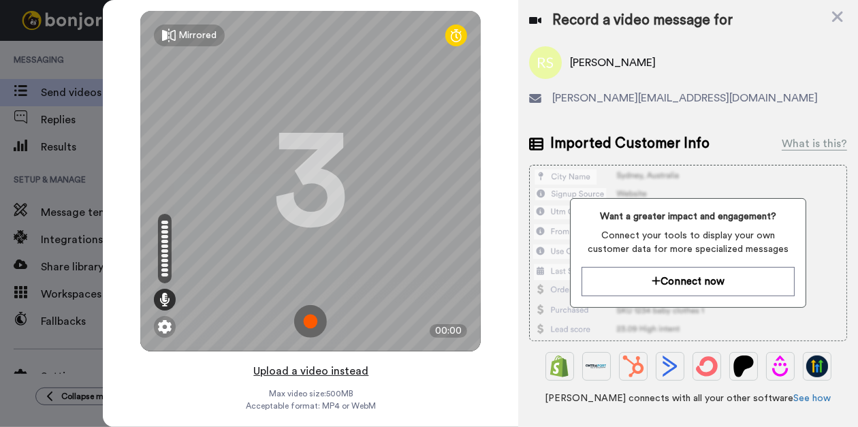
click at [309, 370] on button "Upload a video instead" at bounding box center [310, 371] width 123 height 18
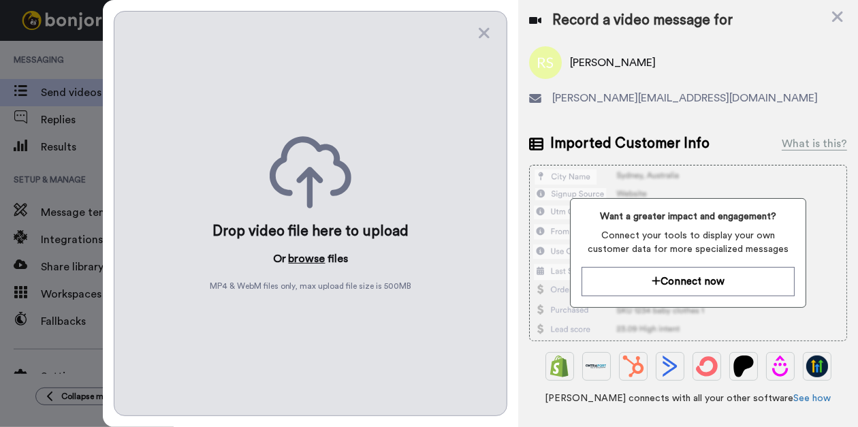
click at [302, 261] on button "browse" at bounding box center [307, 259] width 37 height 16
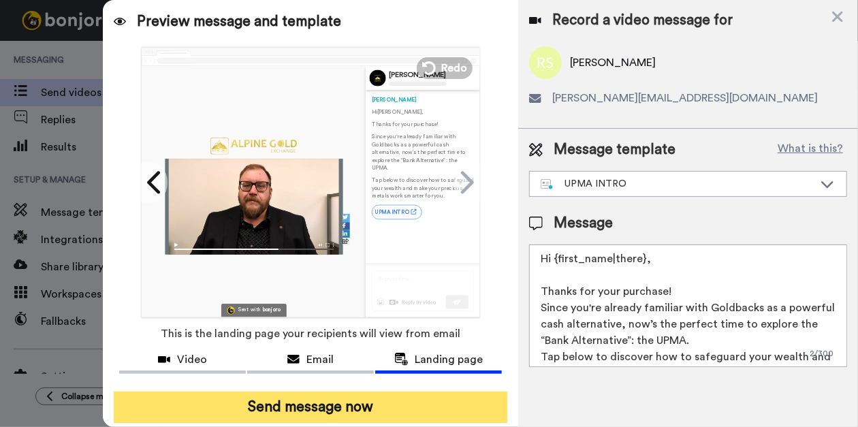
click at [334, 410] on button "Send message now" at bounding box center [311, 407] width 394 height 31
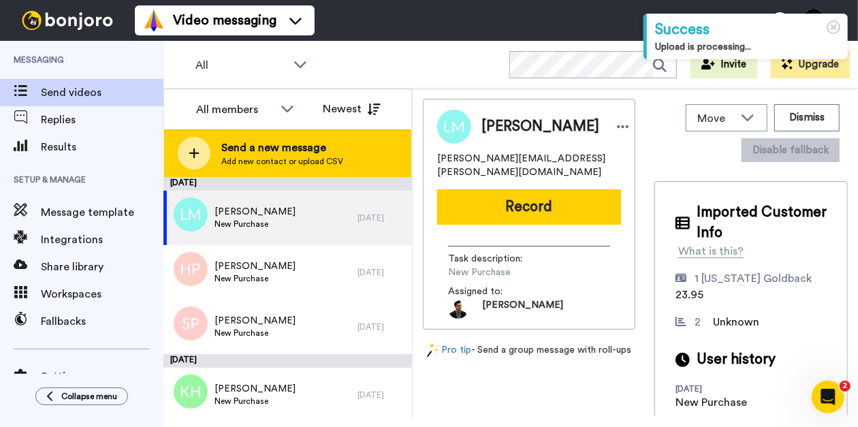
click at [320, 153] on span "Send a new message" at bounding box center [282, 148] width 122 height 16
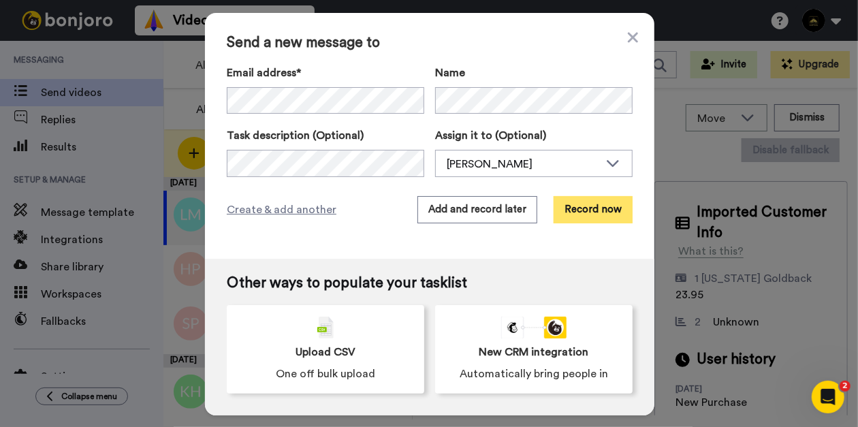
click at [582, 215] on button "Record now" at bounding box center [593, 209] width 79 height 27
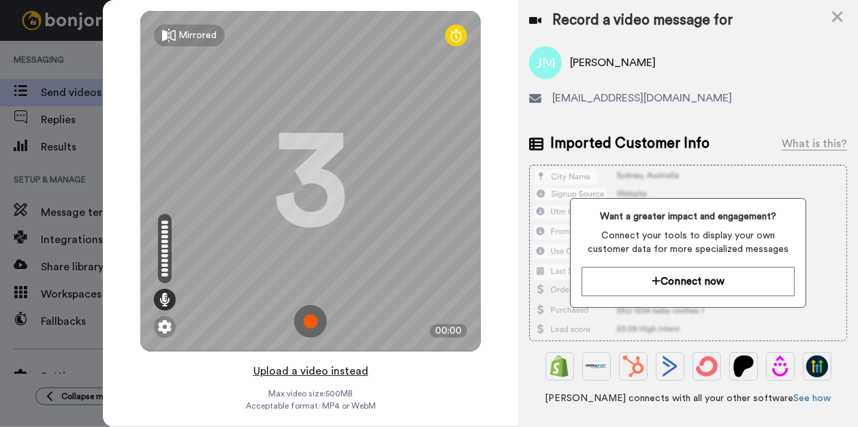
click at [309, 366] on button "Upload a video instead" at bounding box center [310, 371] width 123 height 18
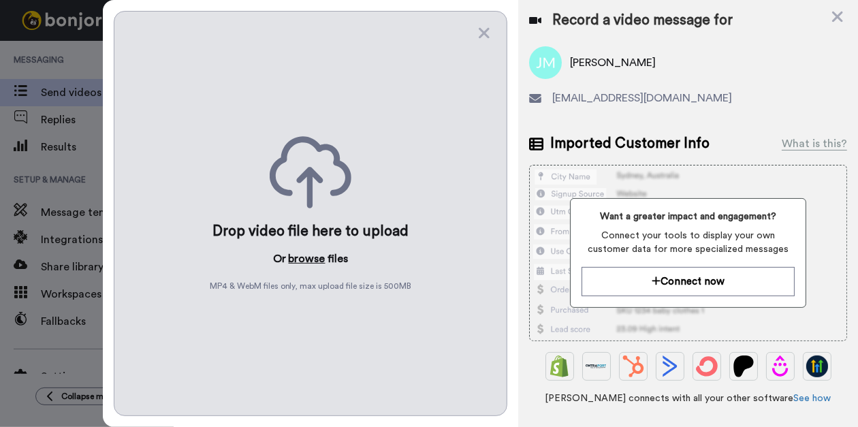
click at [310, 253] on button "browse" at bounding box center [307, 259] width 37 height 16
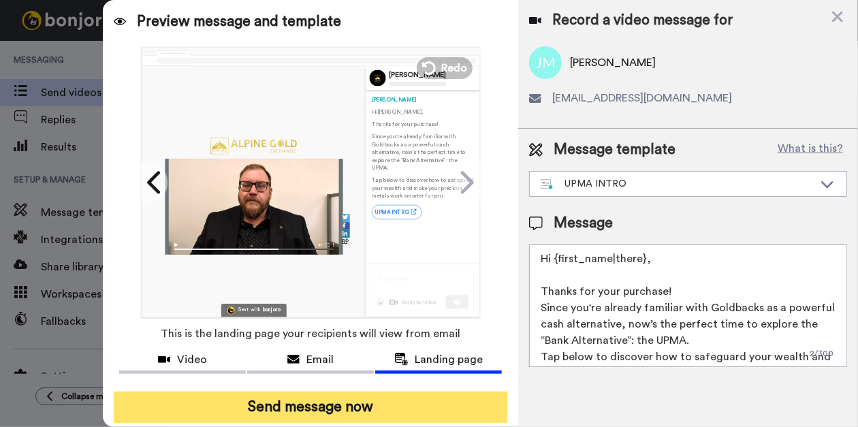
click at [311, 402] on button "Send message now" at bounding box center [311, 407] width 394 height 31
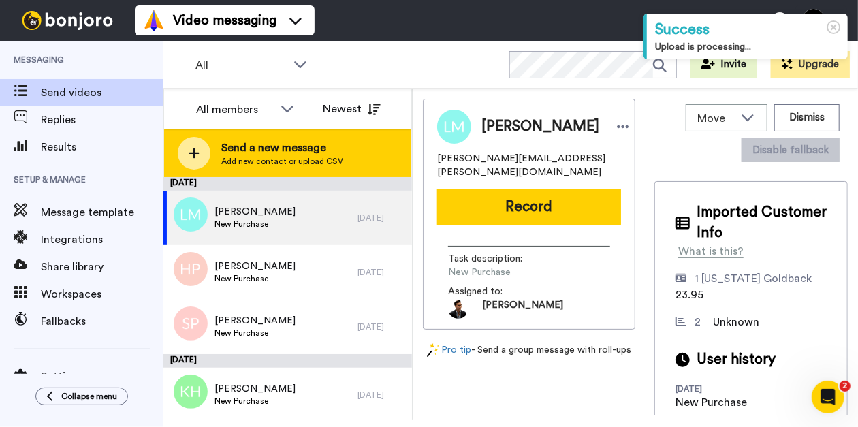
click at [237, 163] on span "Add new contact or upload CSV" at bounding box center [282, 161] width 122 height 11
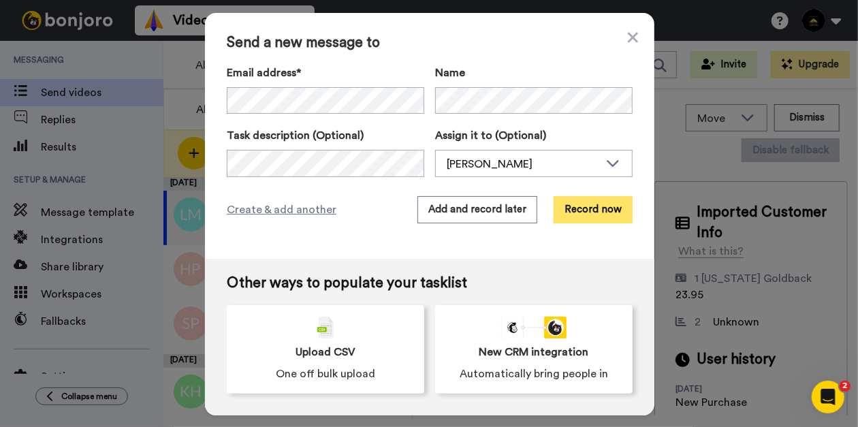
click at [570, 213] on button "Record now" at bounding box center [593, 209] width 79 height 27
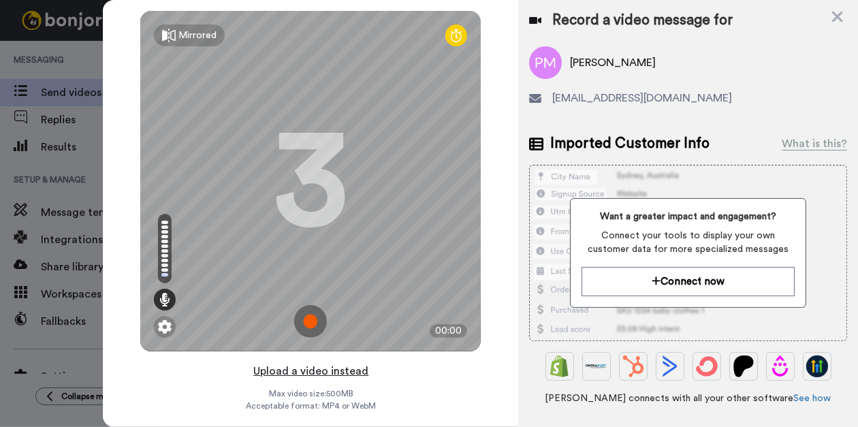
click at [313, 370] on button "Upload a video instead" at bounding box center [310, 371] width 123 height 18
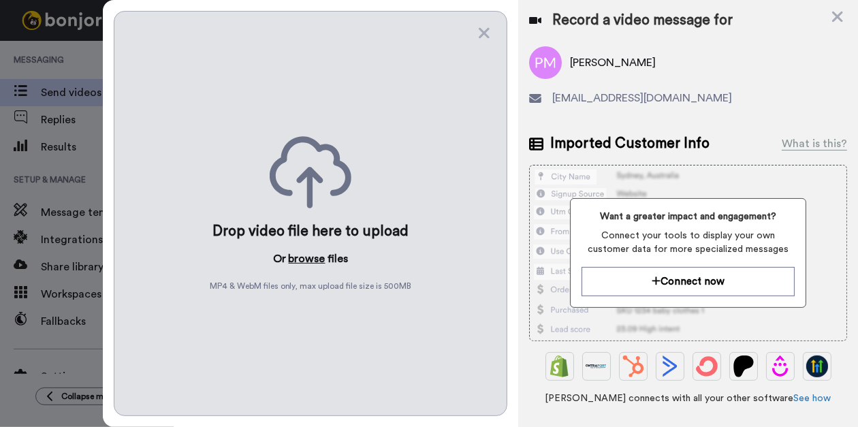
click at [304, 254] on button "browse" at bounding box center [307, 259] width 37 height 16
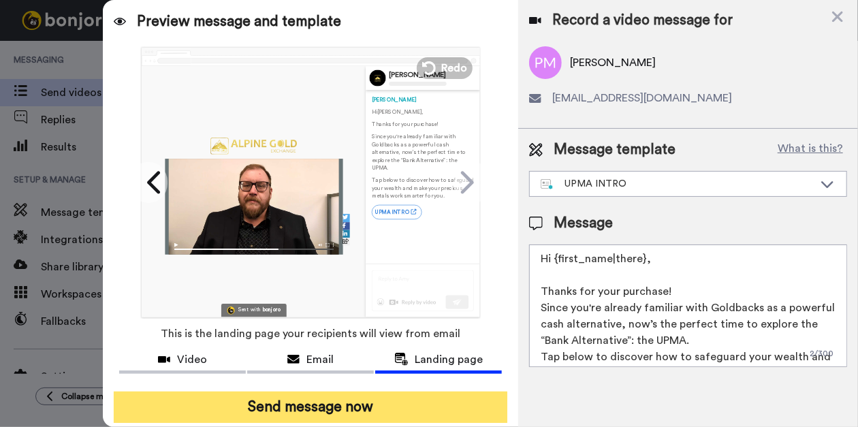
click at [302, 405] on button "Send message now" at bounding box center [311, 407] width 394 height 31
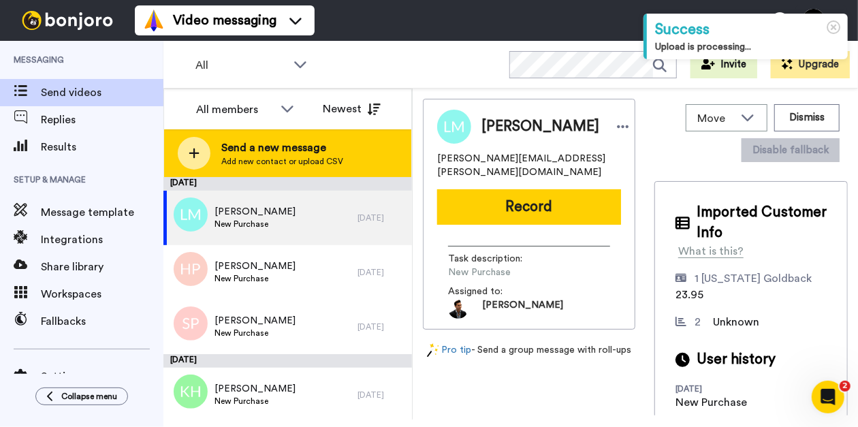
click at [206, 135] on div "Send a new message Add new contact or upload CSV" at bounding box center [287, 153] width 247 height 48
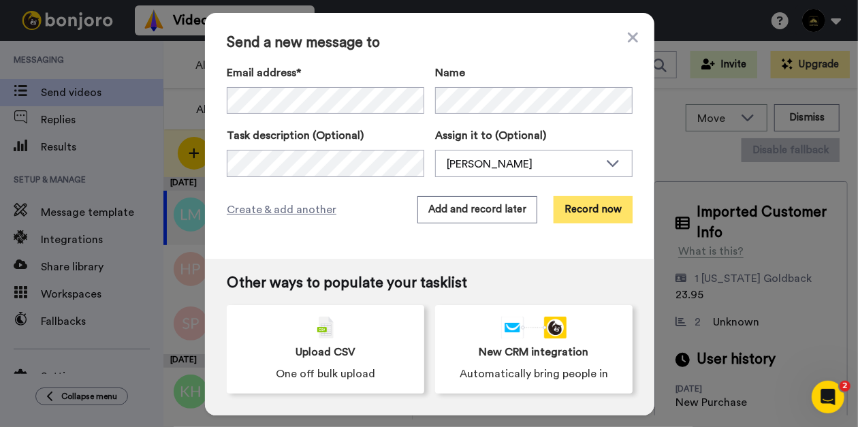
click at [577, 223] on button "Record now" at bounding box center [593, 209] width 79 height 27
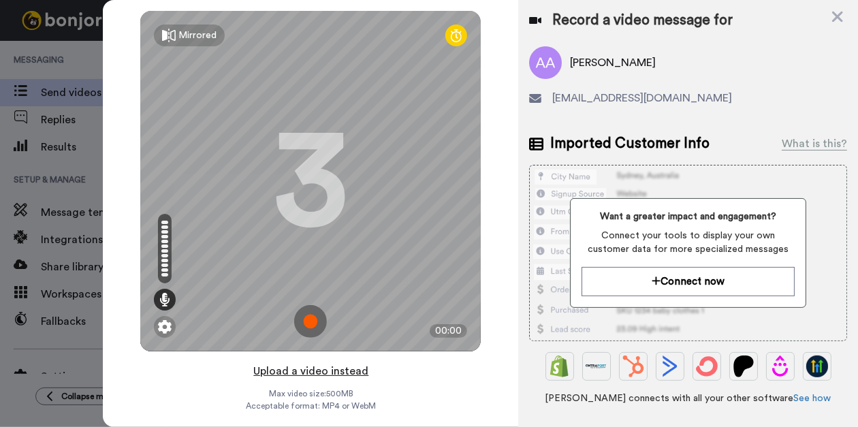
click at [300, 371] on button "Upload a video instead" at bounding box center [310, 371] width 123 height 18
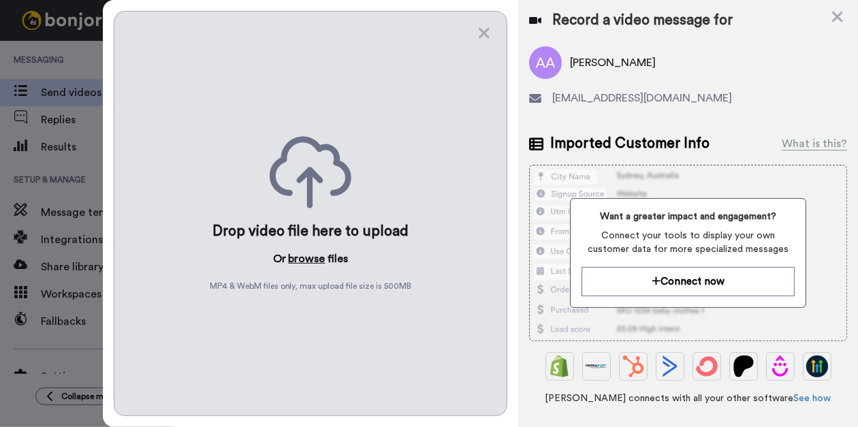
click at [307, 253] on button "browse" at bounding box center [307, 259] width 37 height 16
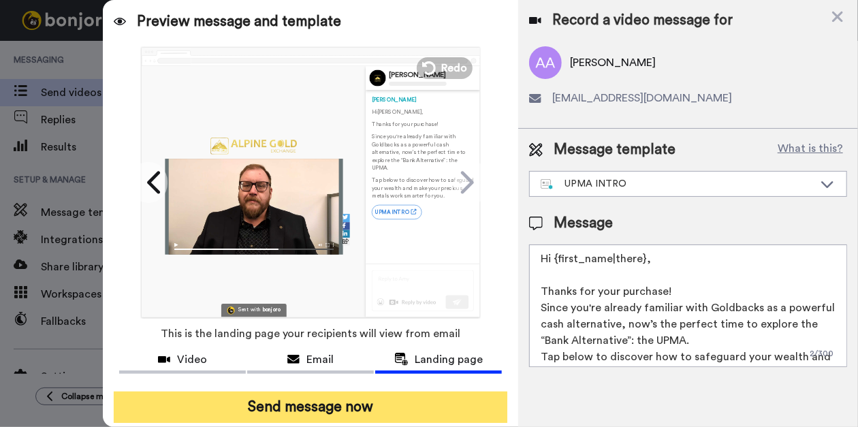
click at [358, 400] on button "Send message now" at bounding box center [311, 407] width 394 height 31
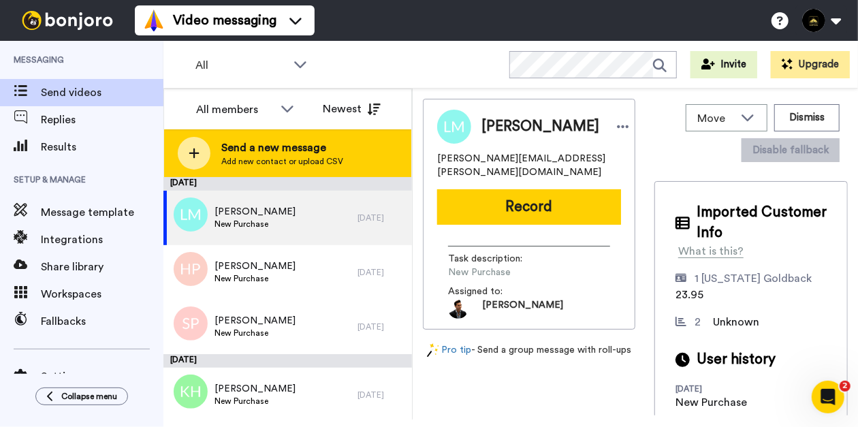
click at [247, 141] on span "Send a new message" at bounding box center [282, 148] width 122 height 16
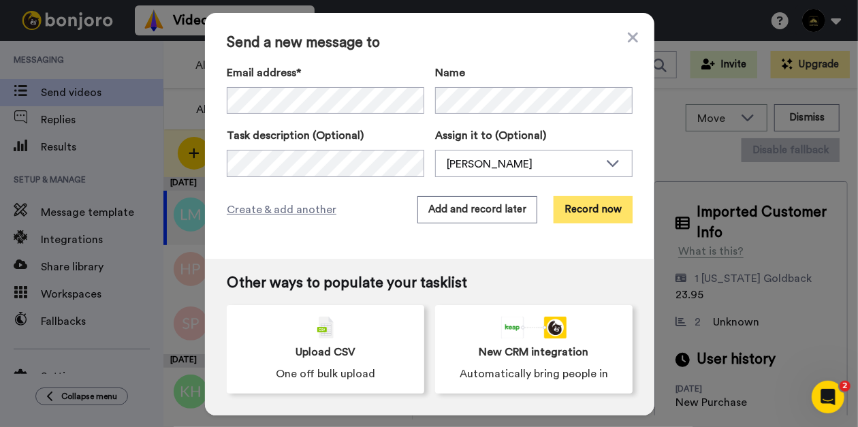
click at [586, 213] on button "Record now" at bounding box center [593, 209] width 79 height 27
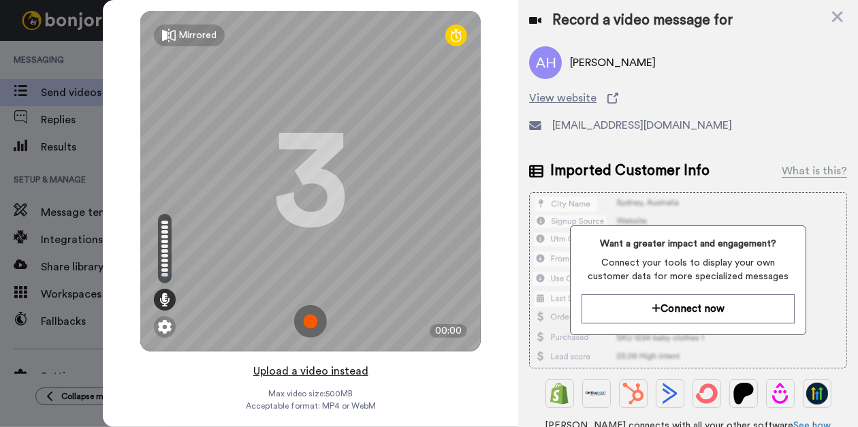
click at [306, 375] on button "Upload a video instead" at bounding box center [310, 371] width 123 height 18
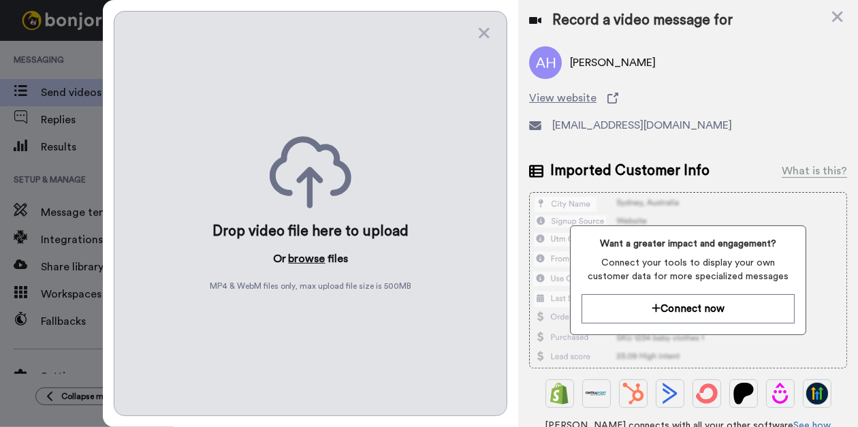
click at [302, 251] on button "browse" at bounding box center [307, 259] width 37 height 16
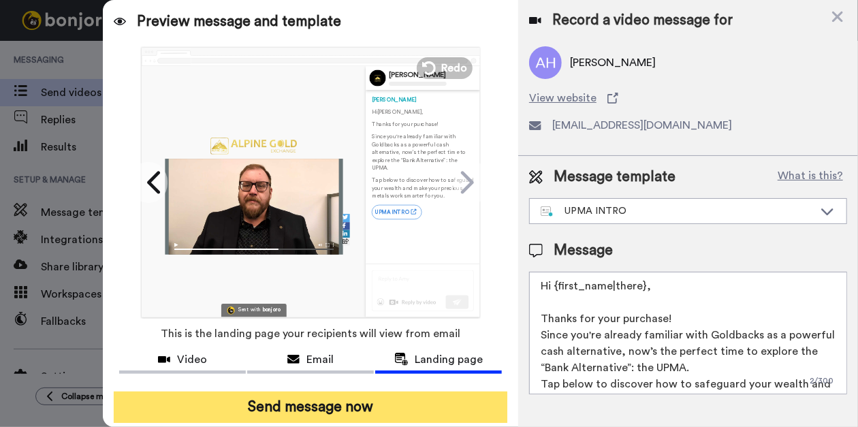
click at [342, 407] on button "Send message now" at bounding box center [311, 407] width 394 height 31
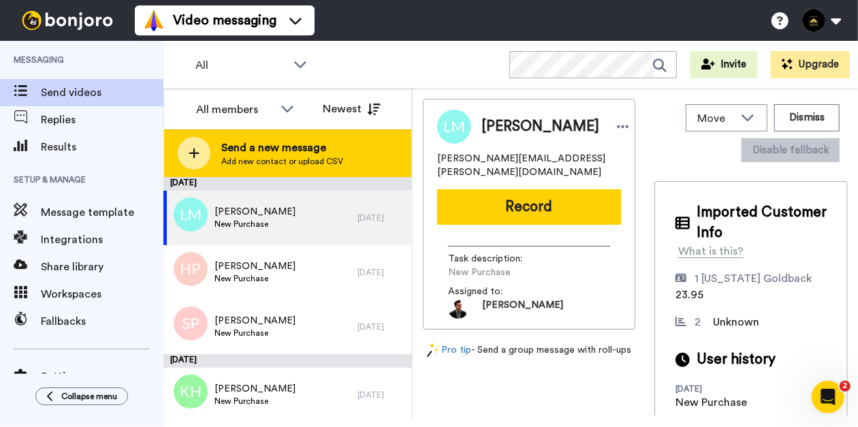
click at [273, 159] on span "Add new contact or upload CSV" at bounding box center [282, 161] width 122 height 11
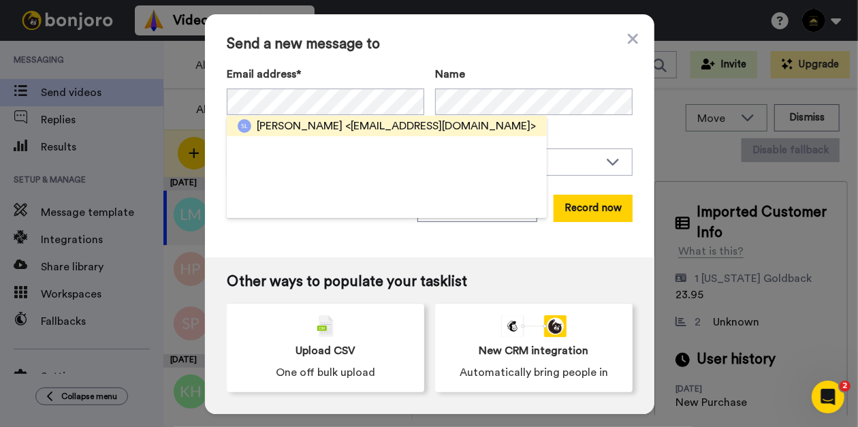
click at [307, 124] on span "Sandy Lynn" at bounding box center [300, 126] width 86 height 16
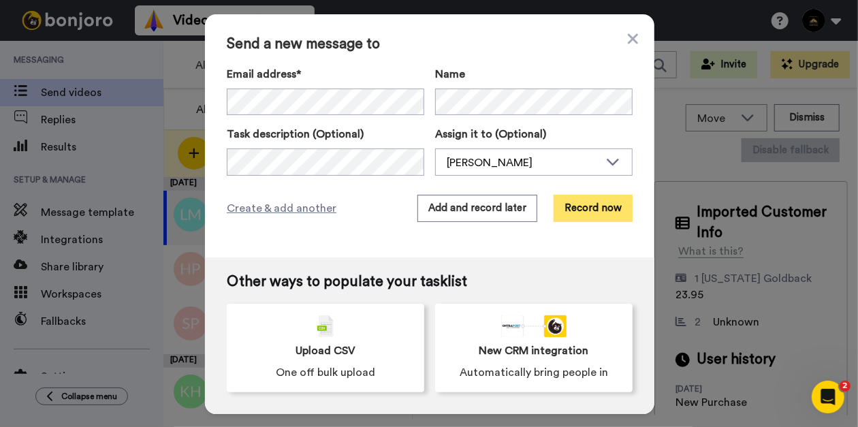
click at [592, 221] on button "Record now" at bounding box center [593, 208] width 79 height 27
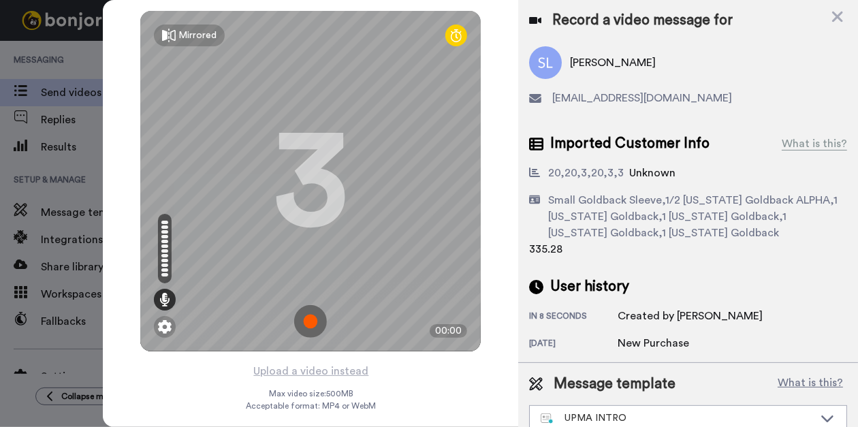
scroll to position [1, 0]
click at [351, 370] on button "Upload a video instead" at bounding box center [310, 371] width 123 height 18
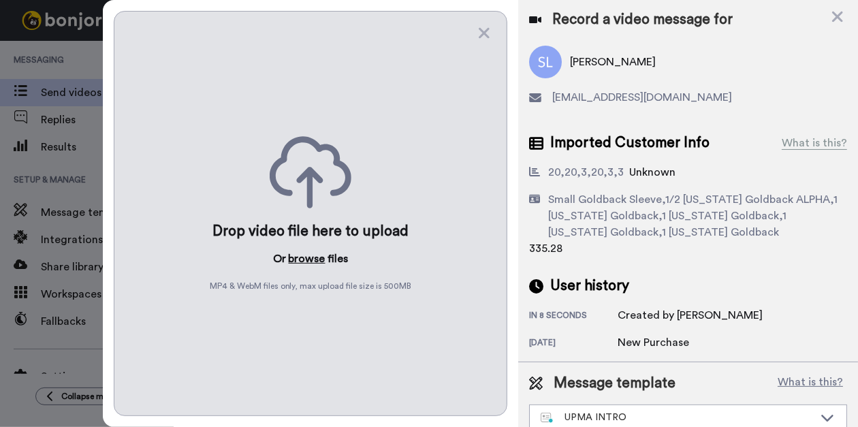
click at [304, 254] on button "browse" at bounding box center [307, 259] width 37 height 16
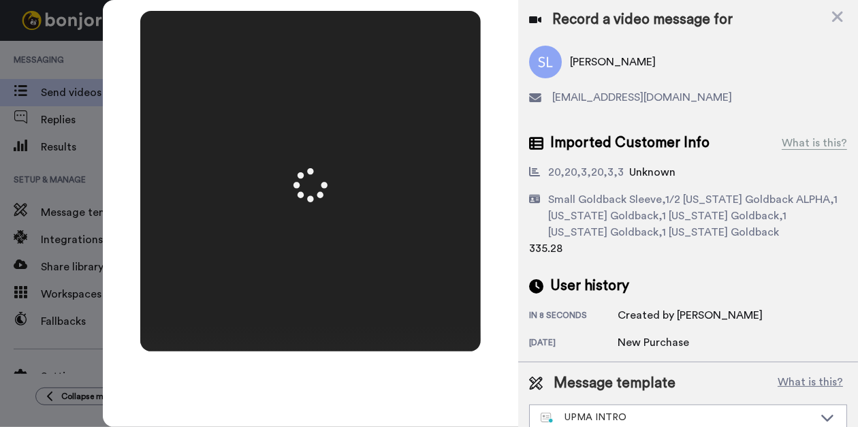
scroll to position [0, 0]
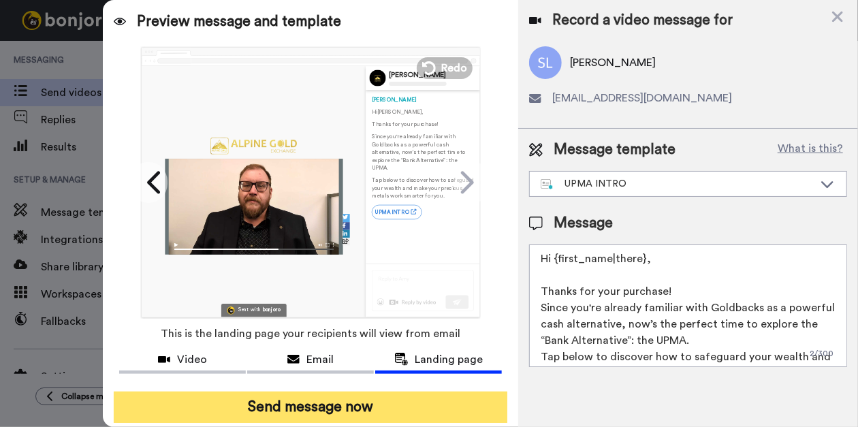
click at [324, 405] on button "Send message now" at bounding box center [311, 407] width 394 height 31
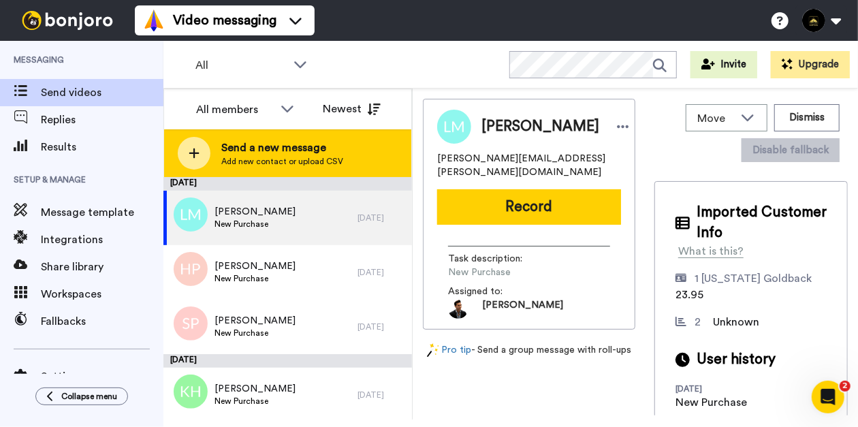
click at [278, 144] on span "Send a new message" at bounding box center [282, 148] width 122 height 16
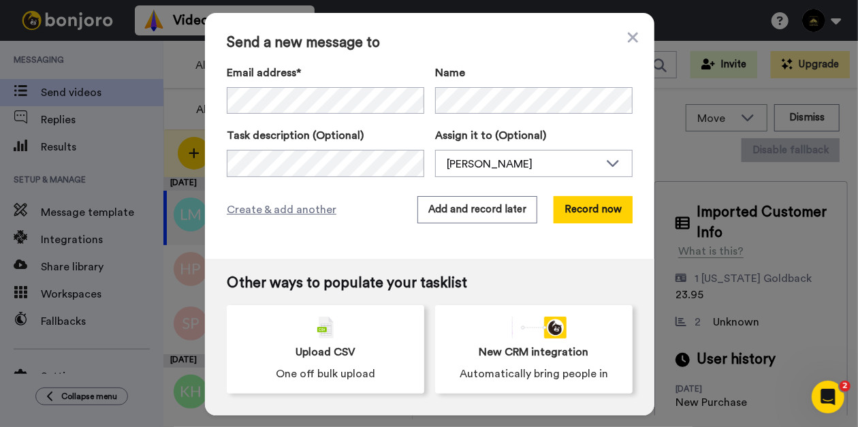
click at [351, 232] on div "Send a new message to Email address* No search result for ‘ therevdave777@gmail…" at bounding box center [429, 136] width 449 height 247
click at [610, 213] on button "Record now" at bounding box center [593, 209] width 79 height 27
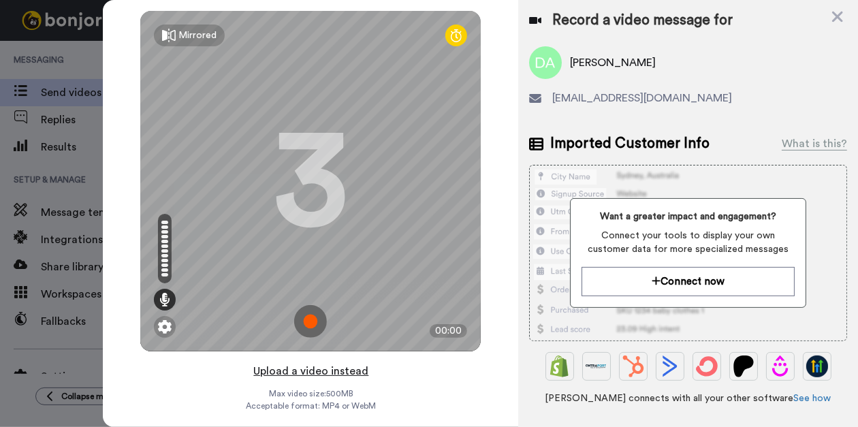
click at [321, 373] on button "Upload a video instead" at bounding box center [310, 371] width 123 height 18
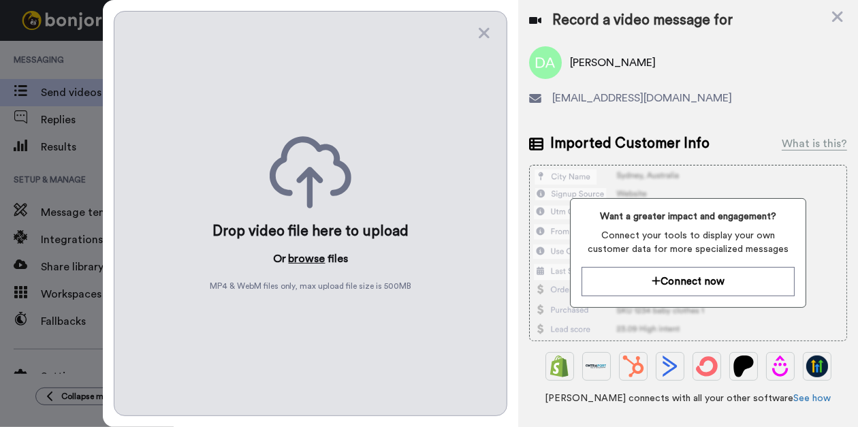
drag, startPoint x: 310, startPoint y: 250, endPoint x: 294, endPoint y: 255, distance: 16.6
click at [294, 255] on button "browse" at bounding box center [307, 259] width 37 height 16
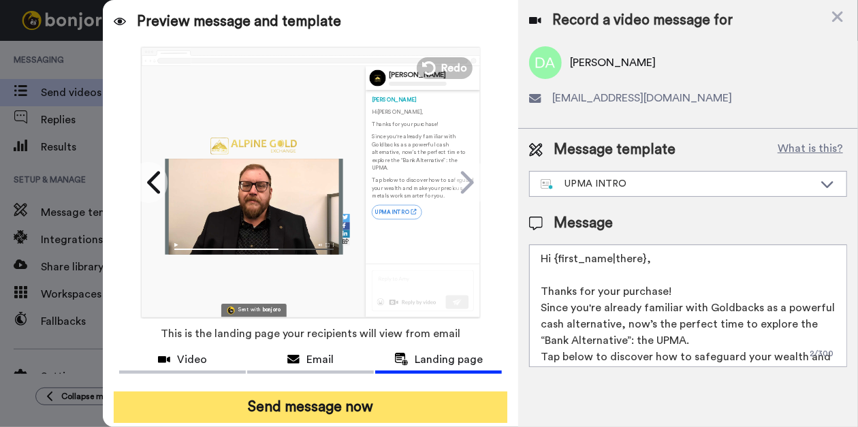
click at [368, 399] on button "Send message now" at bounding box center [311, 407] width 394 height 31
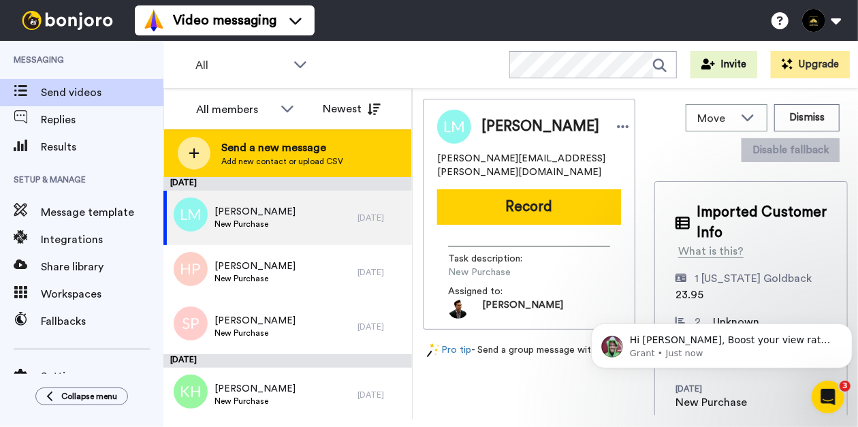
click at [239, 153] on span "Send a new message" at bounding box center [282, 148] width 122 height 16
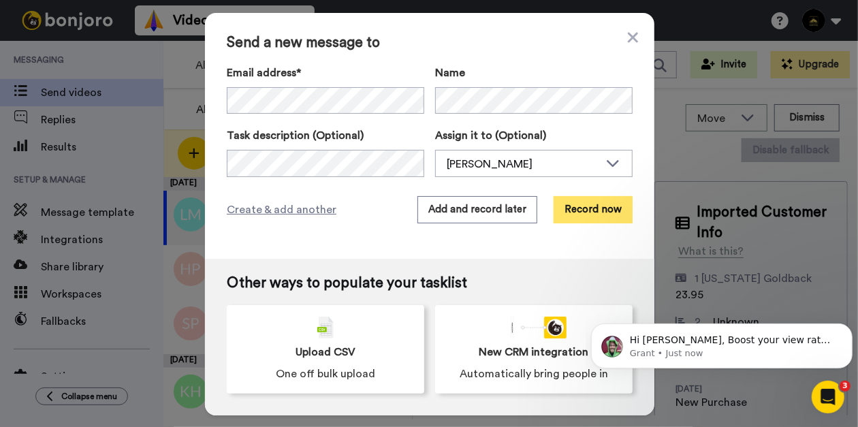
click at [592, 208] on button "Record now" at bounding box center [593, 209] width 79 height 27
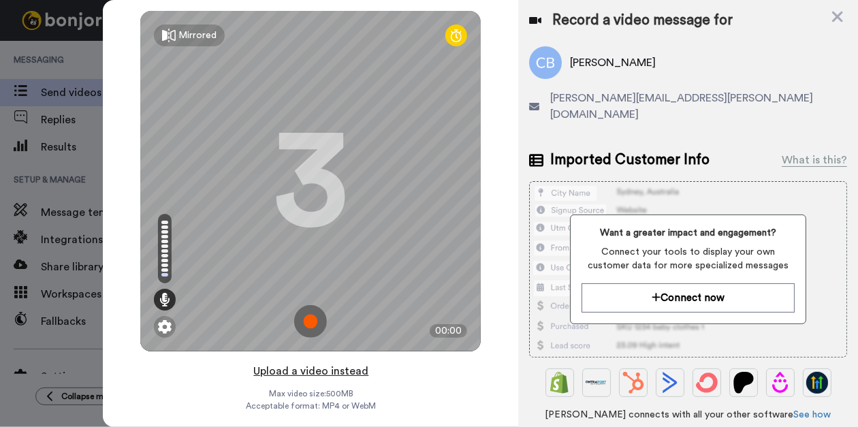
click at [312, 376] on button "Upload a video instead" at bounding box center [310, 371] width 123 height 18
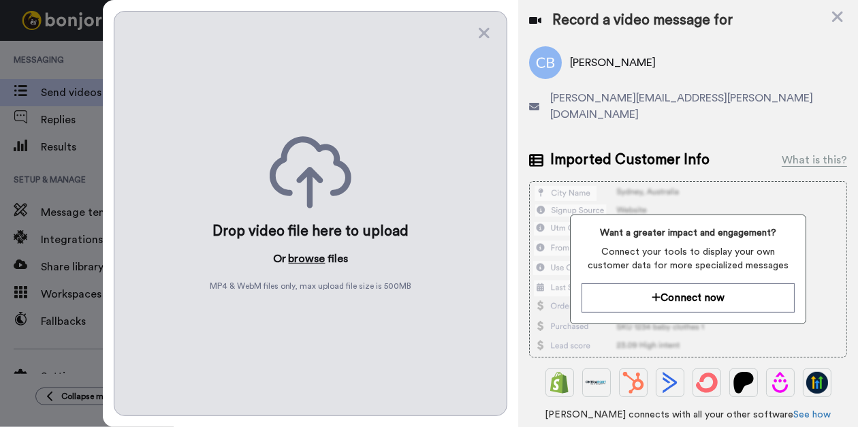
click at [306, 256] on button "browse" at bounding box center [307, 259] width 37 height 16
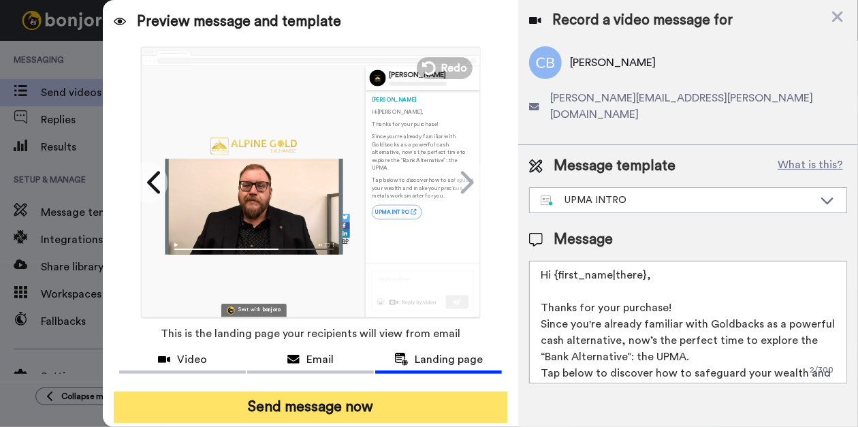
click at [308, 404] on button "Send message now" at bounding box center [311, 407] width 394 height 31
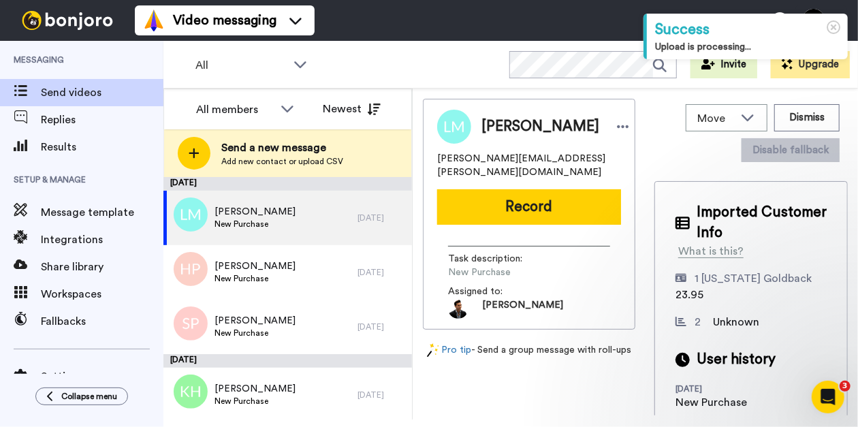
click at [263, 126] on div "All members All members Randy Blosil Bryan Jurries Kristin Selbman Mike Eathorn…" at bounding box center [287, 109] width 247 height 41
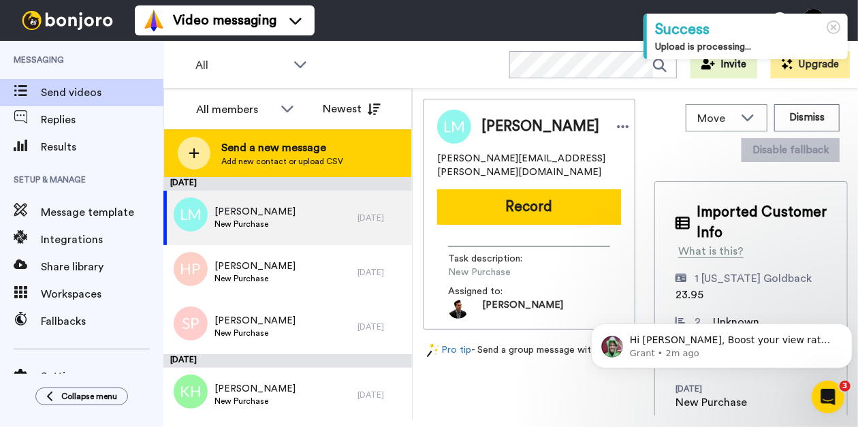
click at [262, 142] on span "Send a new message" at bounding box center [282, 148] width 122 height 16
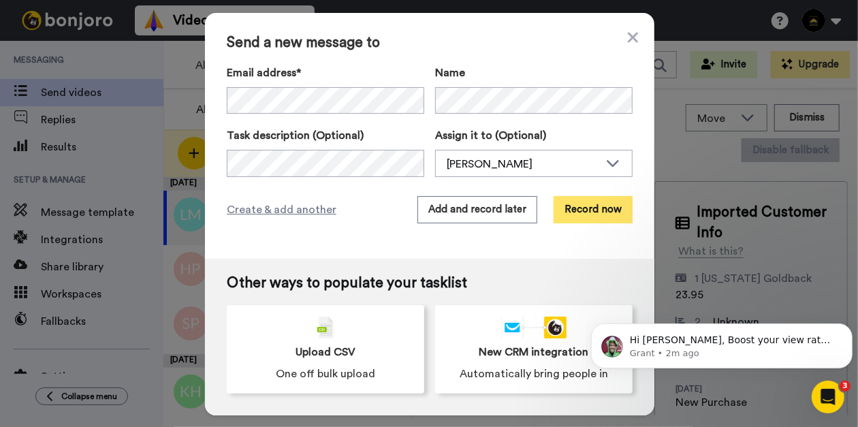
click at [579, 219] on button "Record now" at bounding box center [593, 209] width 79 height 27
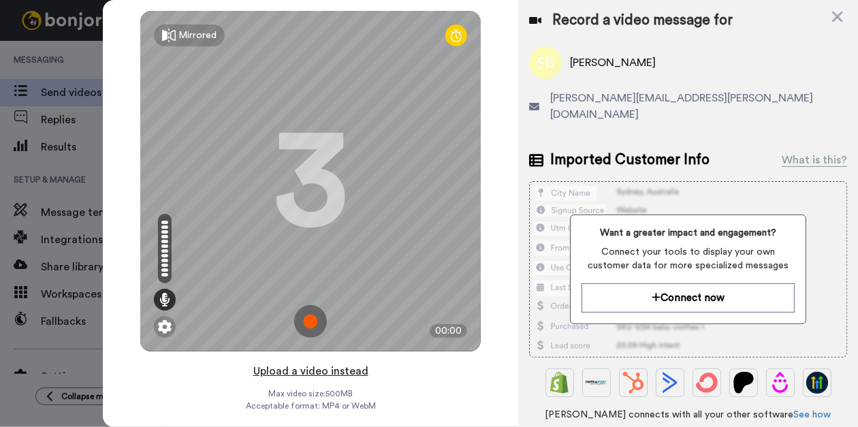
click at [298, 374] on button "Upload a video instead" at bounding box center [310, 371] width 123 height 18
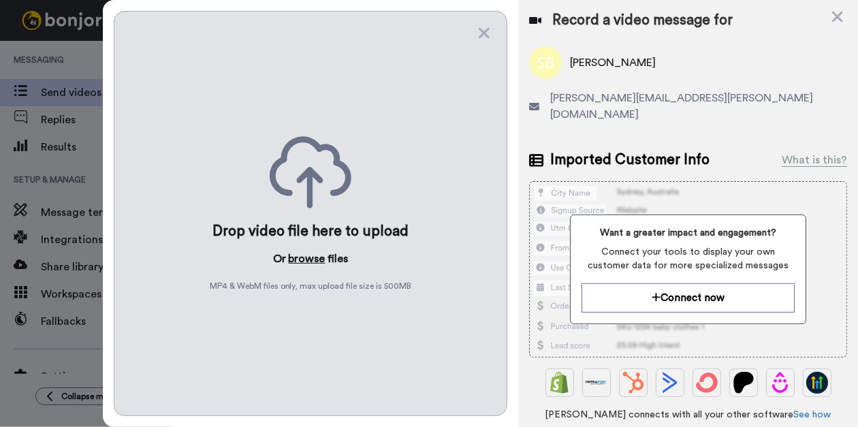
click at [295, 255] on button "browse" at bounding box center [307, 259] width 37 height 16
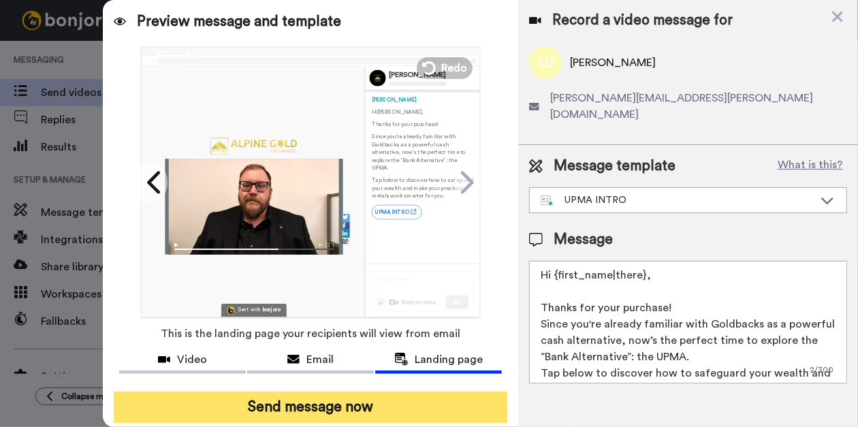
click at [285, 406] on button "Send message now" at bounding box center [311, 407] width 394 height 31
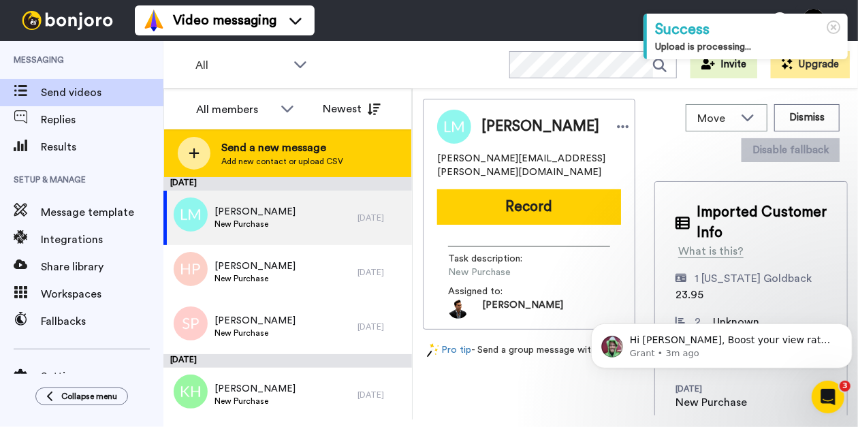
click at [289, 138] on div "Send a new message Add new contact or upload CSV" at bounding box center [287, 153] width 247 height 48
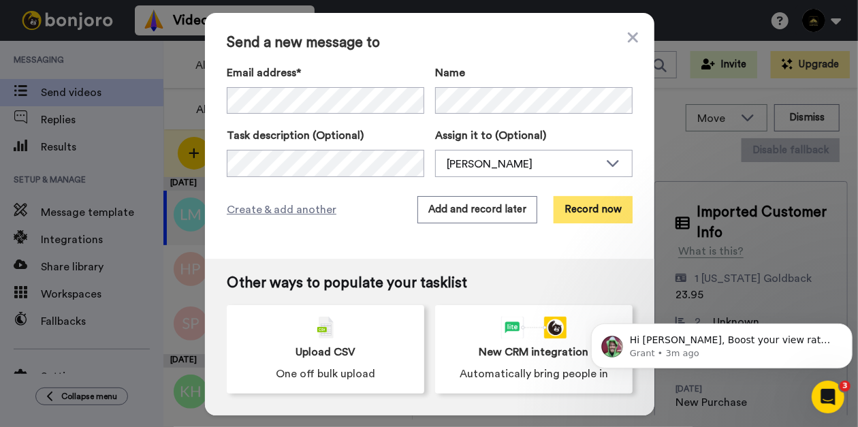
drag, startPoint x: 598, startPoint y: 219, endPoint x: 569, endPoint y: 215, distance: 29.0
click at [569, 215] on button "Record now" at bounding box center [593, 209] width 79 height 27
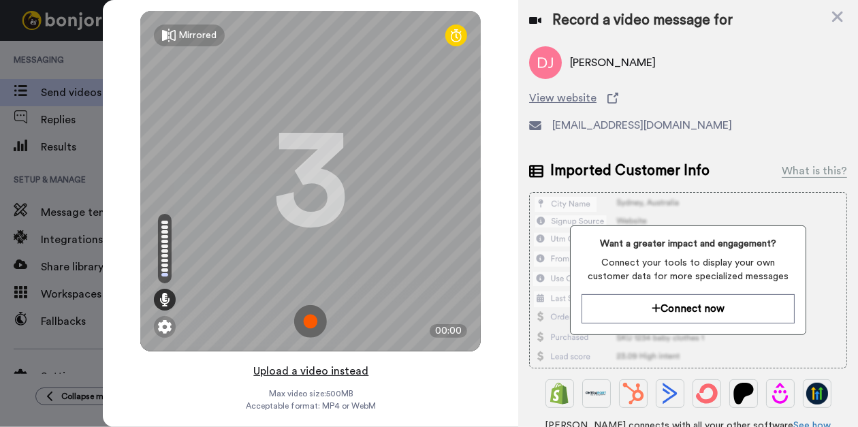
click at [298, 370] on button "Upload a video instead" at bounding box center [310, 371] width 123 height 18
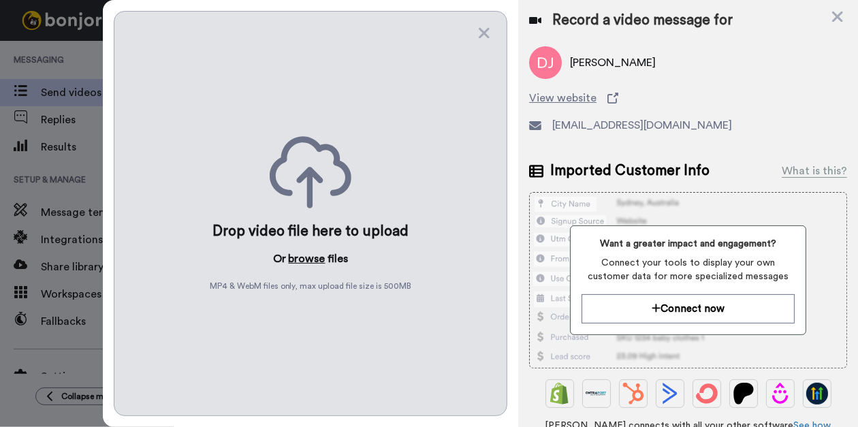
click at [323, 256] on button "browse" at bounding box center [307, 259] width 37 height 16
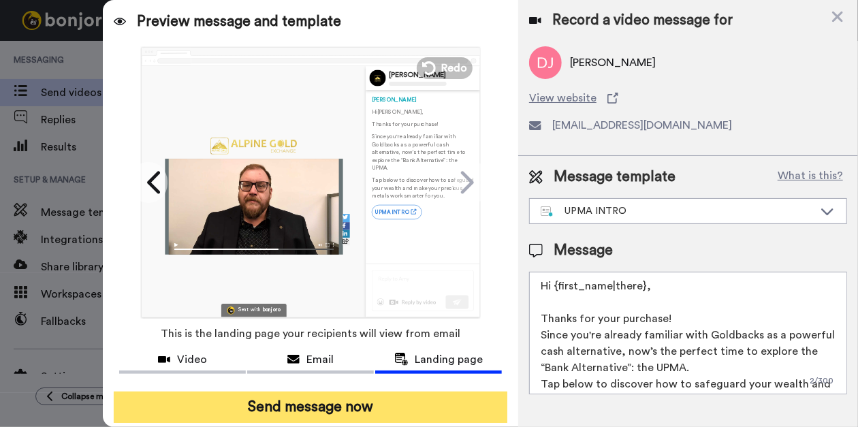
drag, startPoint x: 283, startPoint y: 402, endPoint x: 234, endPoint y: 411, distance: 49.3
click at [234, 411] on button "Send message now" at bounding box center [311, 407] width 394 height 31
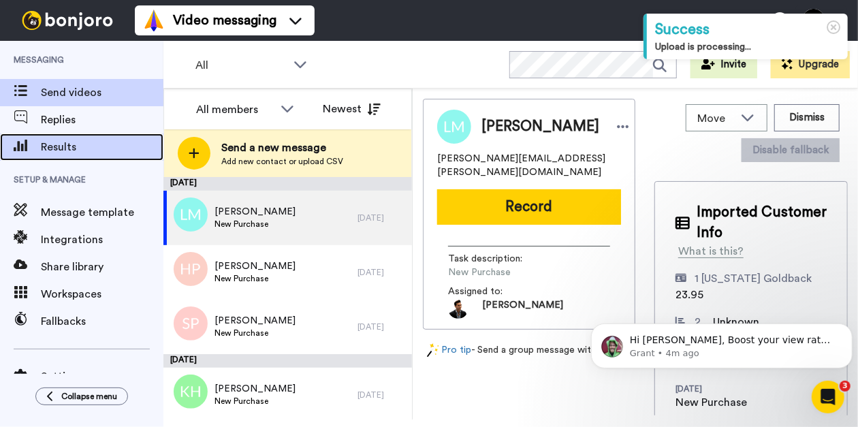
click at [60, 151] on span "Results" at bounding box center [102, 147] width 123 height 16
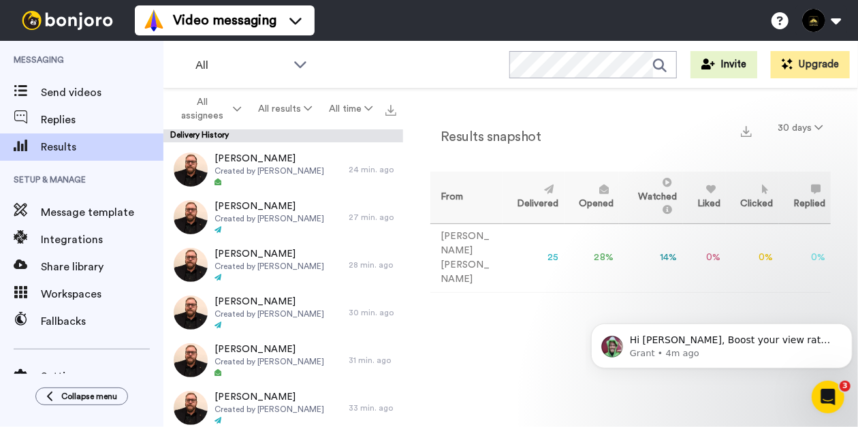
scroll to position [234, 0]
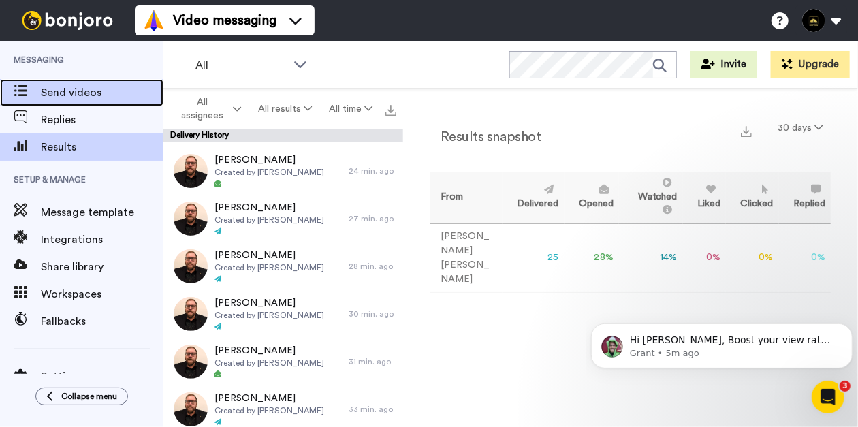
click at [102, 89] on span "Send videos" at bounding box center [102, 92] width 123 height 16
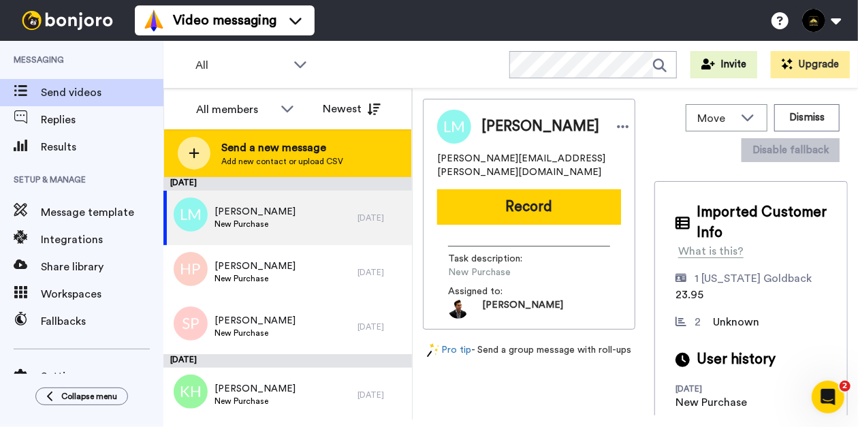
click at [299, 159] on span "Add new contact or upload CSV" at bounding box center [282, 161] width 122 height 11
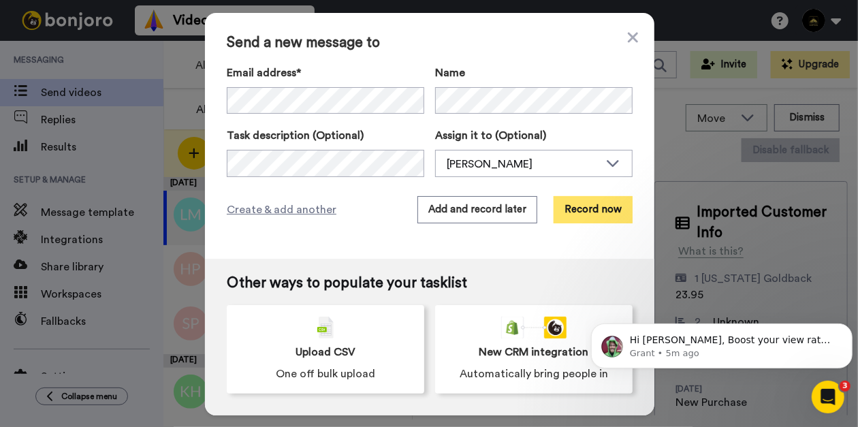
click at [586, 214] on button "Record now" at bounding box center [593, 209] width 79 height 27
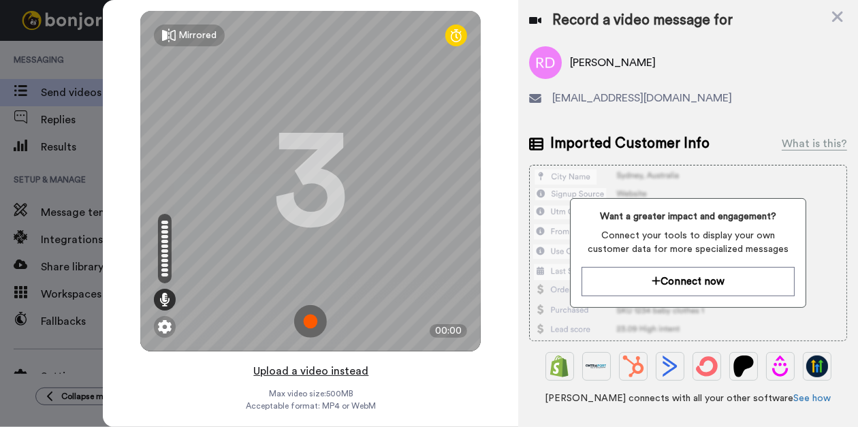
click at [311, 369] on button "Upload a video instead" at bounding box center [310, 371] width 123 height 18
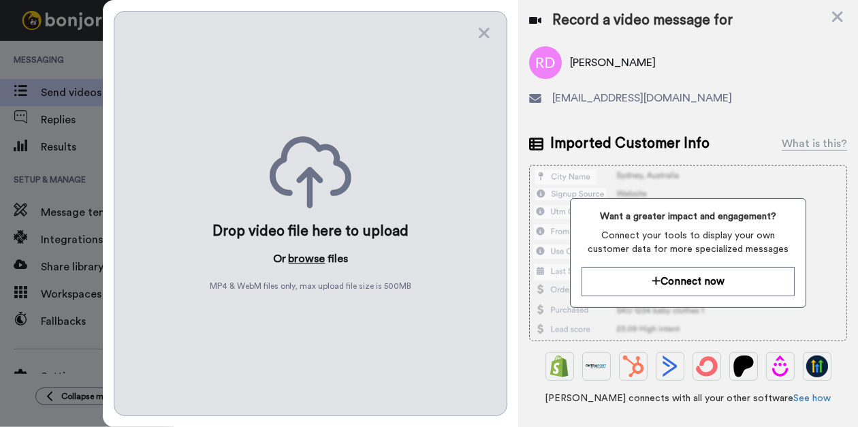
click at [298, 253] on button "browse" at bounding box center [307, 259] width 37 height 16
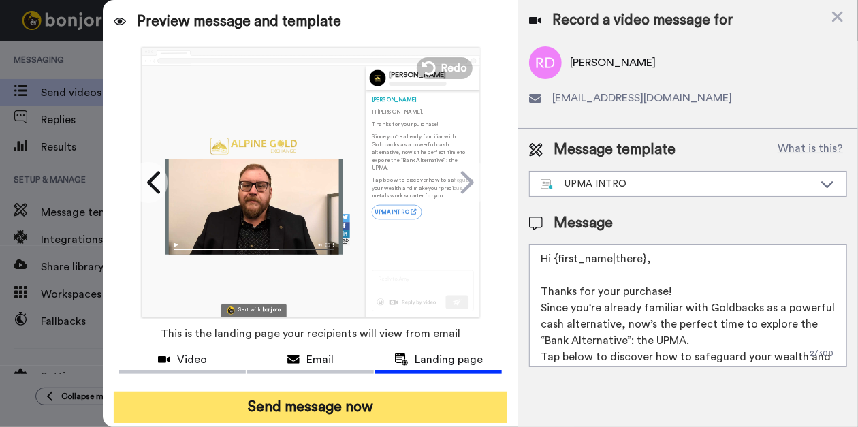
click at [279, 405] on button "Send message now" at bounding box center [311, 407] width 394 height 31
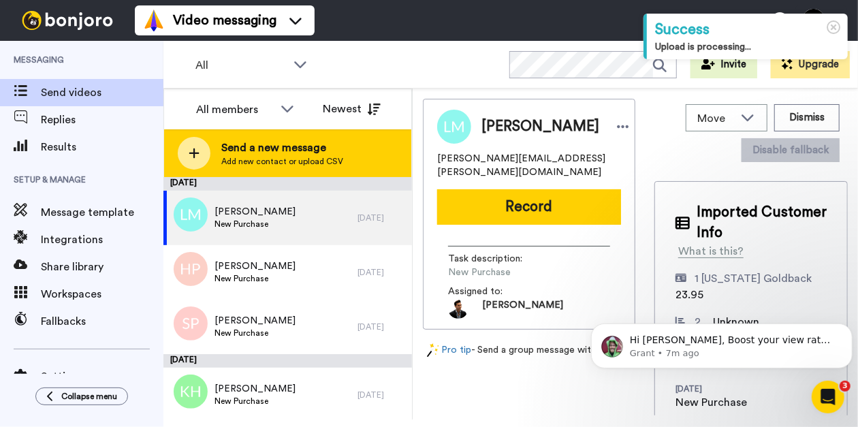
click at [259, 155] on span "Send a new message" at bounding box center [282, 148] width 122 height 16
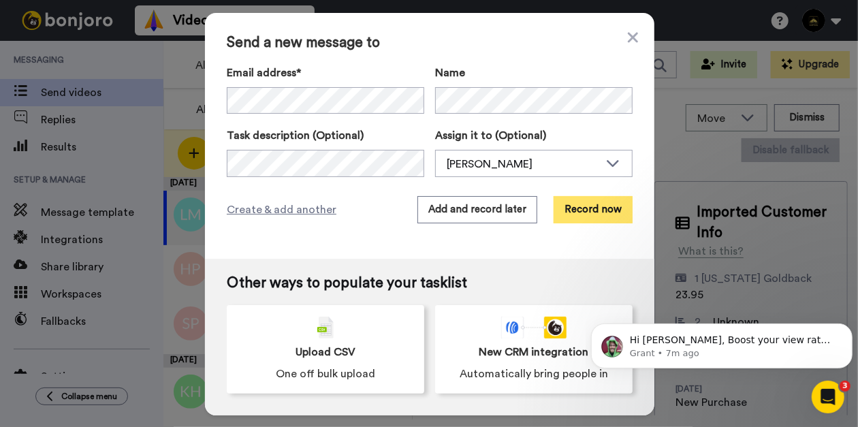
click at [595, 217] on button "Record now" at bounding box center [593, 209] width 79 height 27
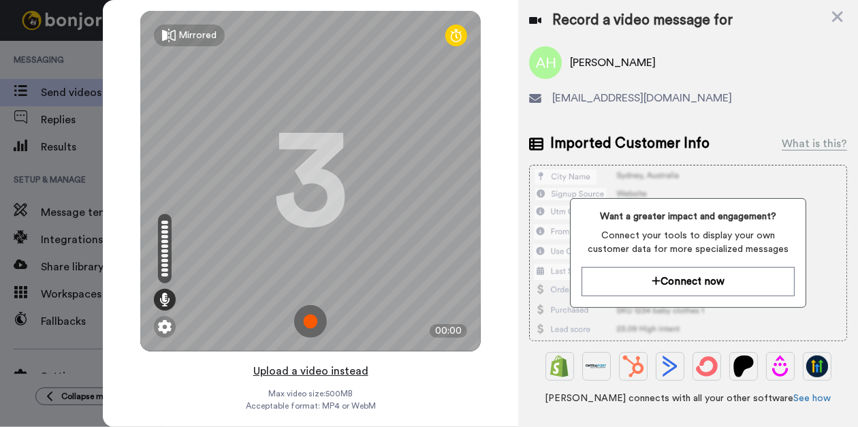
click at [298, 368] on button "Upload a video instead" at bounding box center [310, 371] width 123 height 18
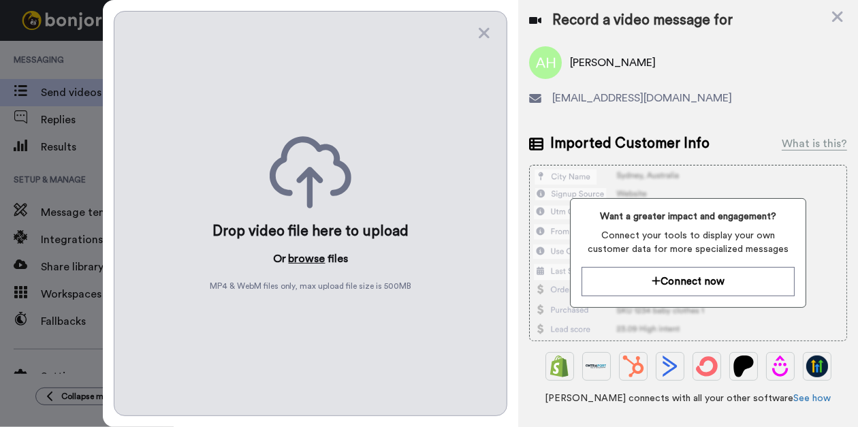
click at [298, 251] on button "browse" at bounding box center [307, 259] width 37 height 16
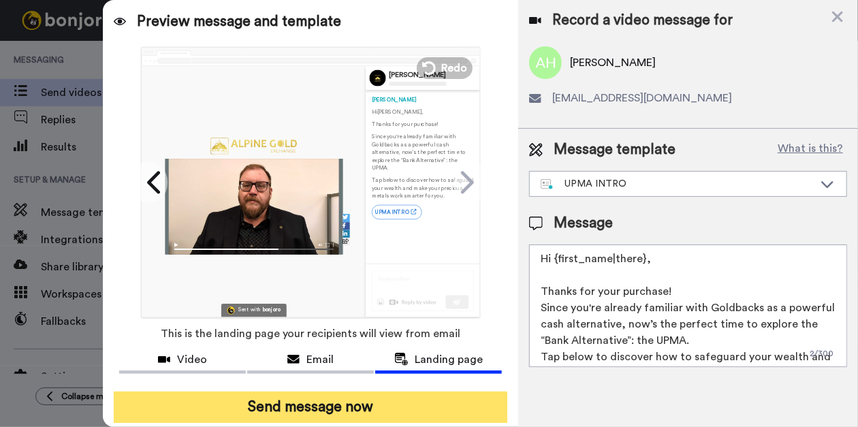
click at [355, 411] on button "Send message now" at bounding box center [311, 407] width 394 height 31
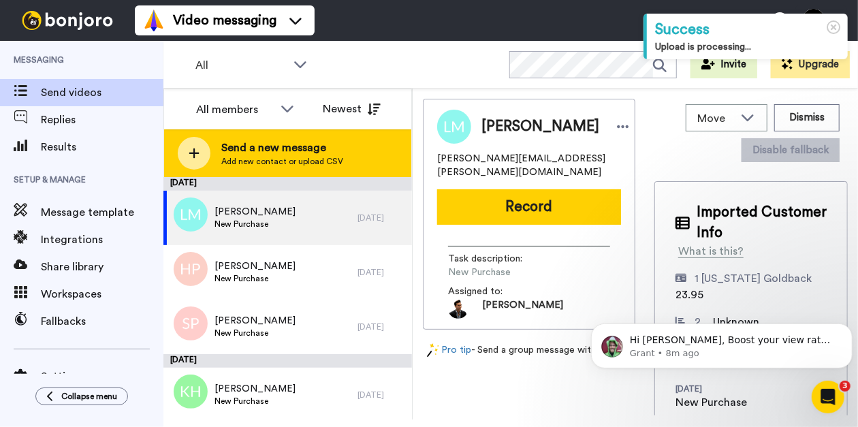
click at [288, 153] on span "Send a new message" at bounding box center [282, 148] width 122 height 16
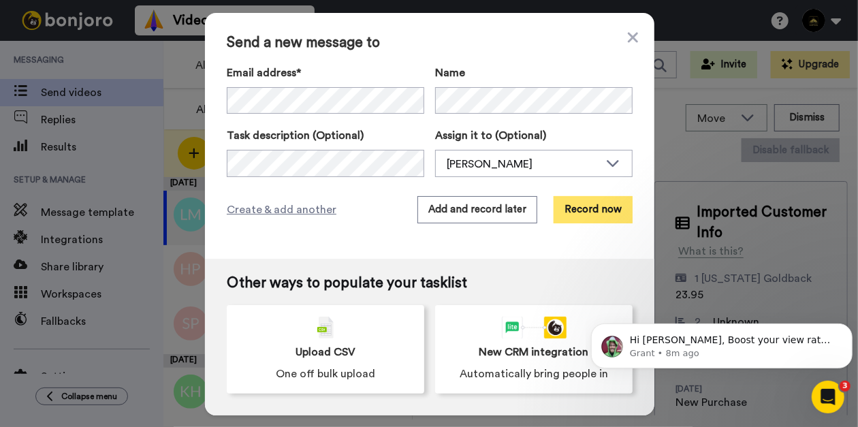
click at [574, 212] on button "Record now" at bounding box center [593, 209] width 79 height 27
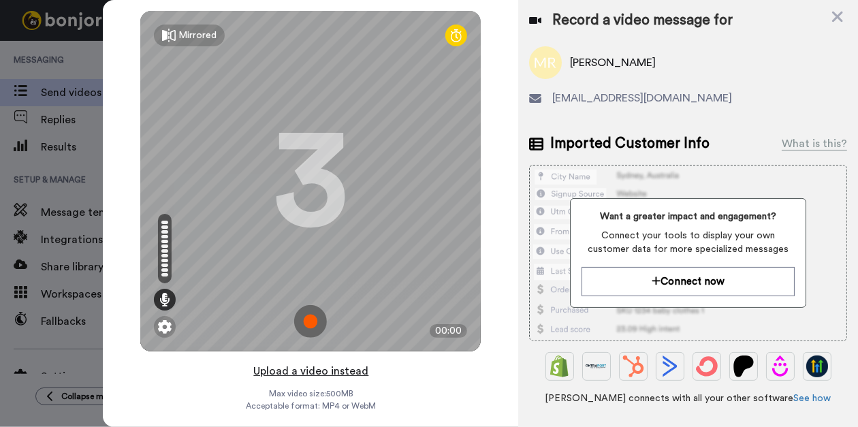
click at [302, 374] on button "Upload a video instead" at bounding box center [310, 371] width 123 height 18
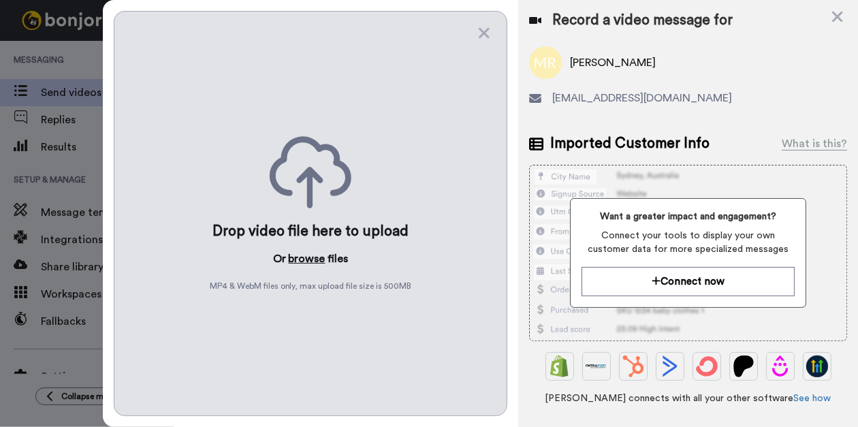
click at [303, 251] on button "browse" at bounding box center [307, 259] width 37 height 16
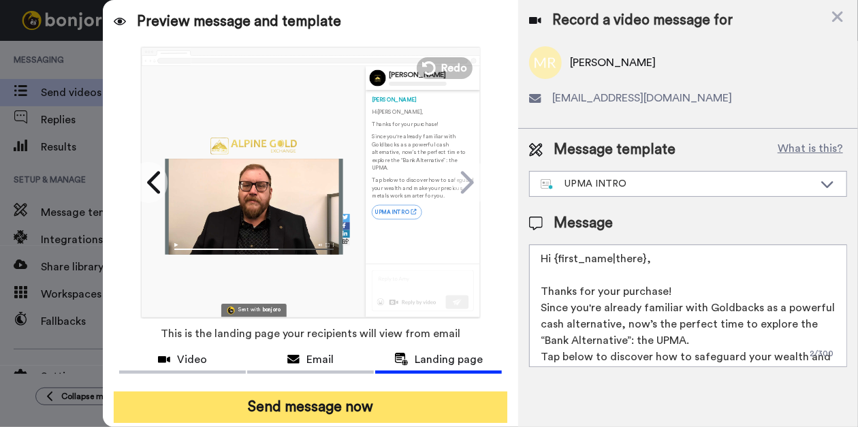
click at [337, 407] on button "Send message now" at bounding box center [311, 407] width 394 height 31
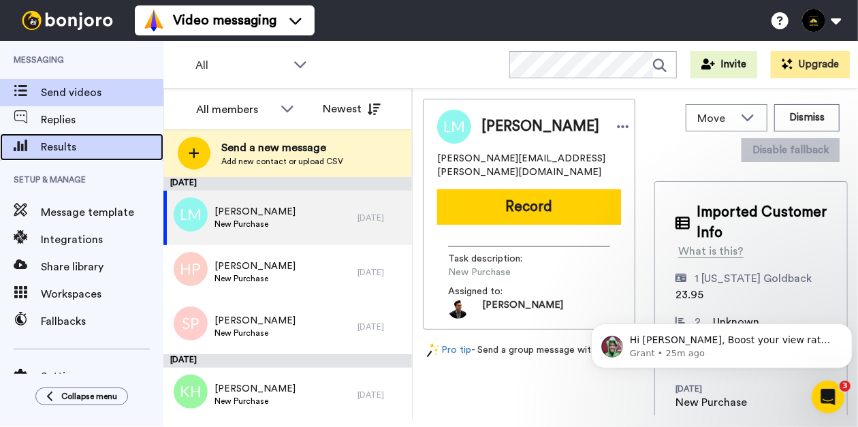
click at [67, 140] on span "Results" at bounding box center [102, 147] width 123 height 16
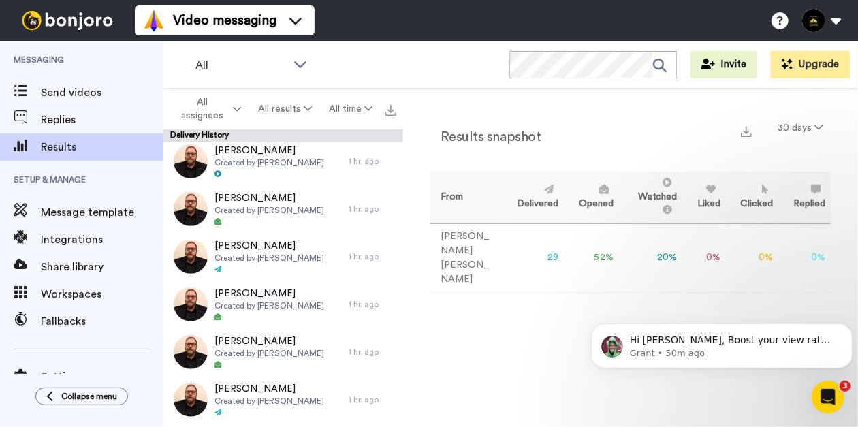
scroll to position [395, 0]
